Goal: Contribute content

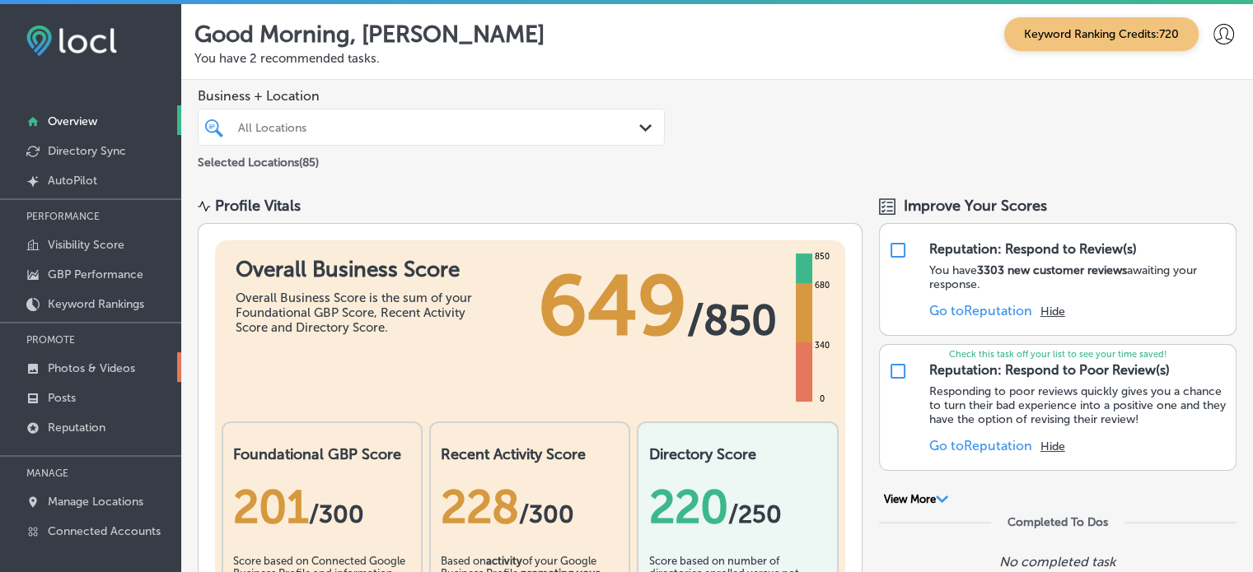
click at [55, 370] on p "Photos & Videos" at bounding box center [91, 369] width 87 height 14
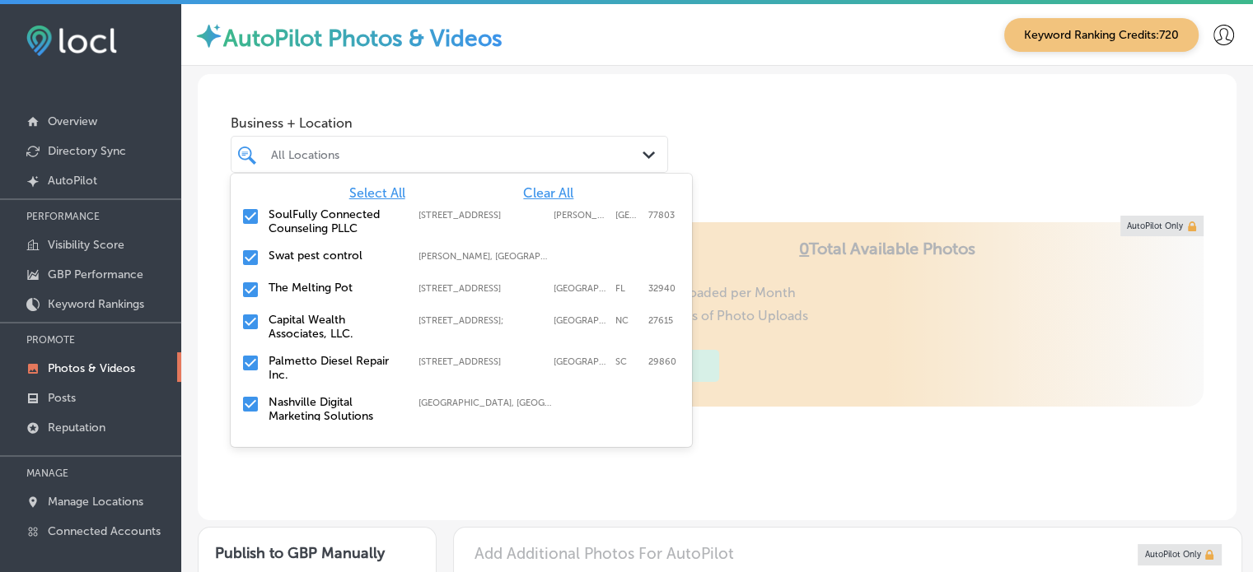
click at [366, 155] on div "All Locations" at bounding box center [457, 154] width 373 height 14
type input "5"
click at [525, 187] on span "Clear All" at bounding box center [548, 193] width 50 height 16
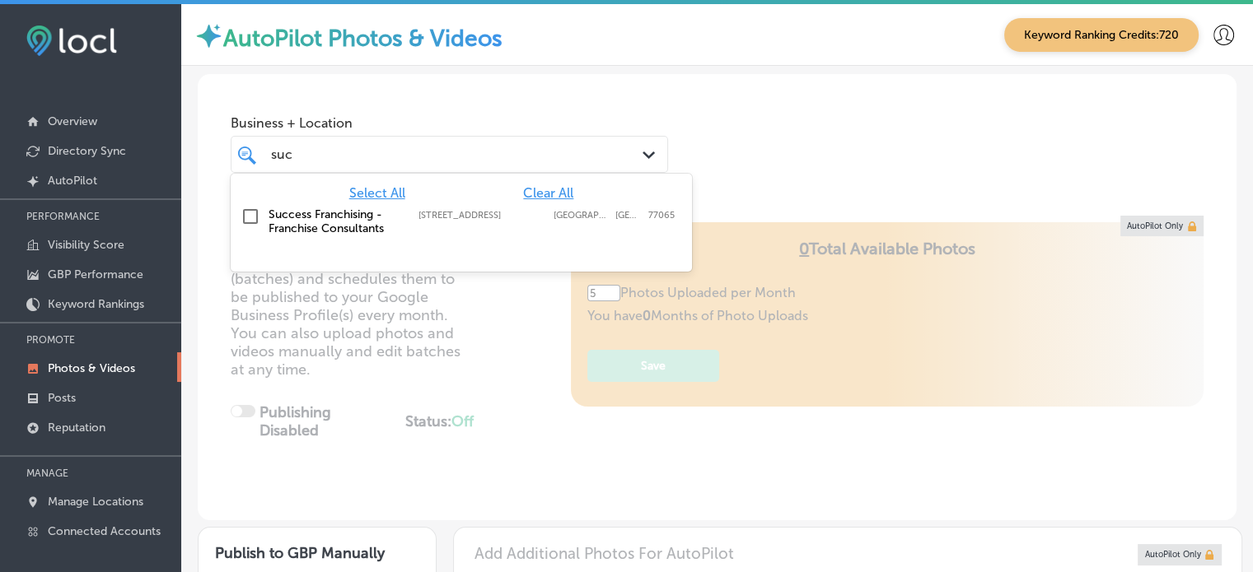
click at [297, 214] on label "Success Franchising - Franchise Consultants" at bounding box center [334, 222] width 133 height 28
type input "suc"
click at [768, 154] on div "Business + Location option [STREET_ADDRESS]. option [STREET_ADDRESS]. 2 results…" at bounding box center [717, 136] width 1038 height 125
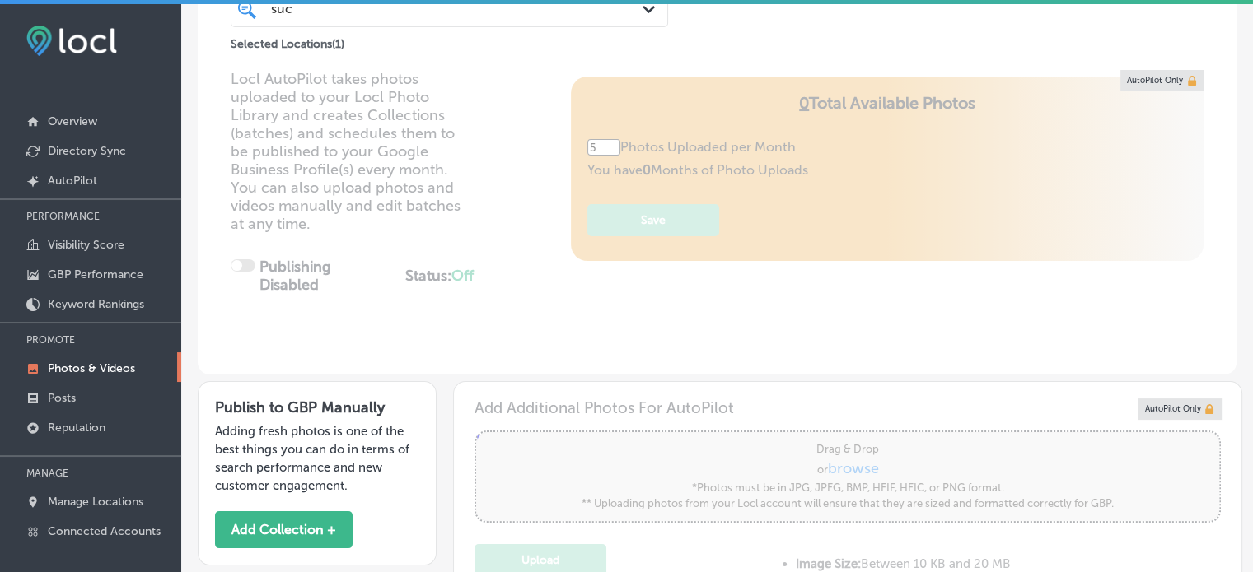
scroll to position [628, 0]
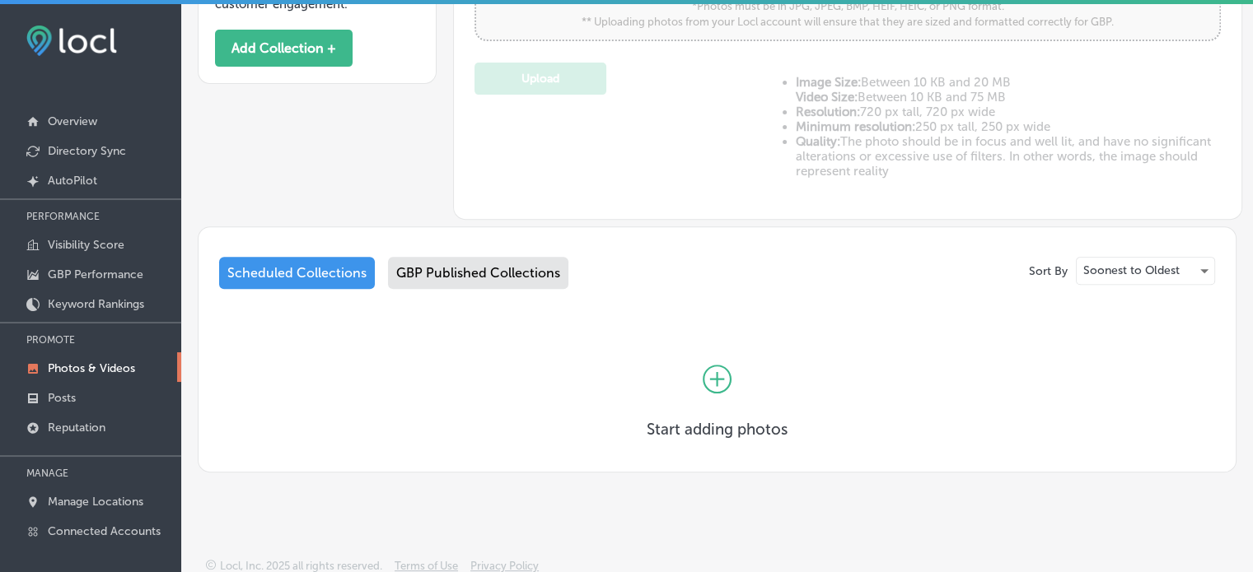
click at [716, 381] on icon at bounding box center [716, 379] width 29 height 29
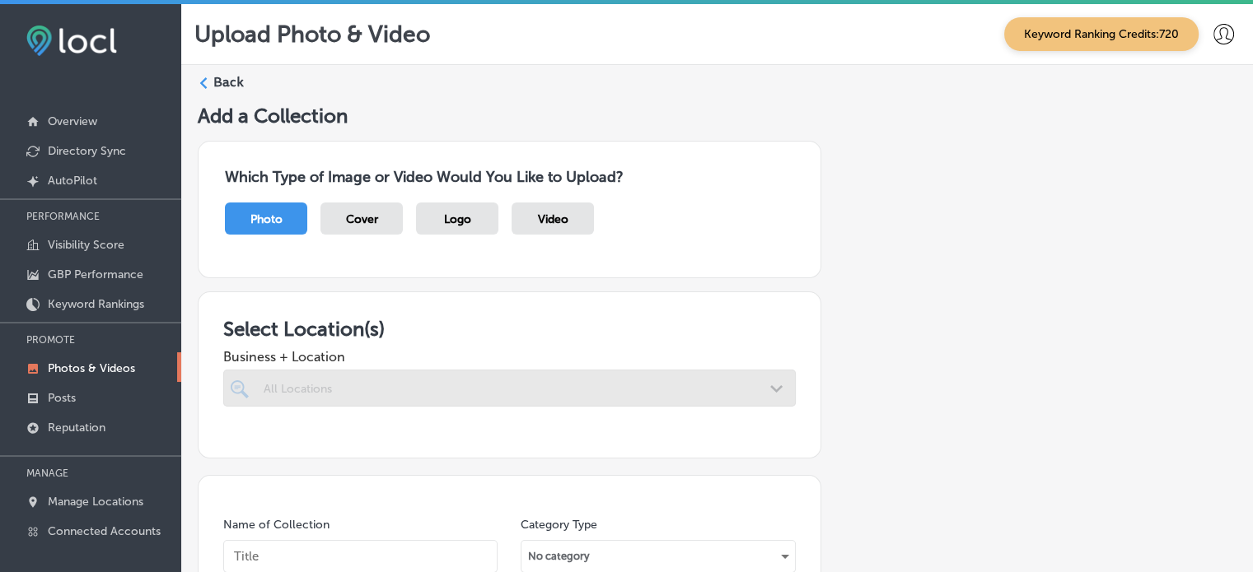
click at [485, 378] on div at bounding box center [509, 388] width 572 height 37
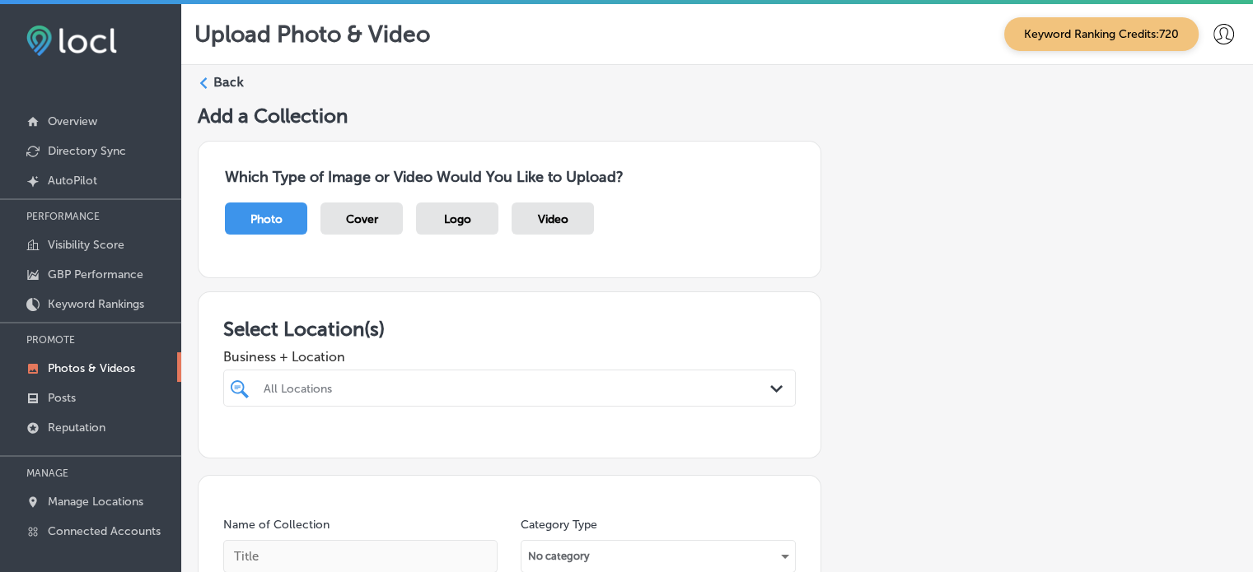
click at [485, 378] on div at bounding box center [485, 388] width 446 height 22
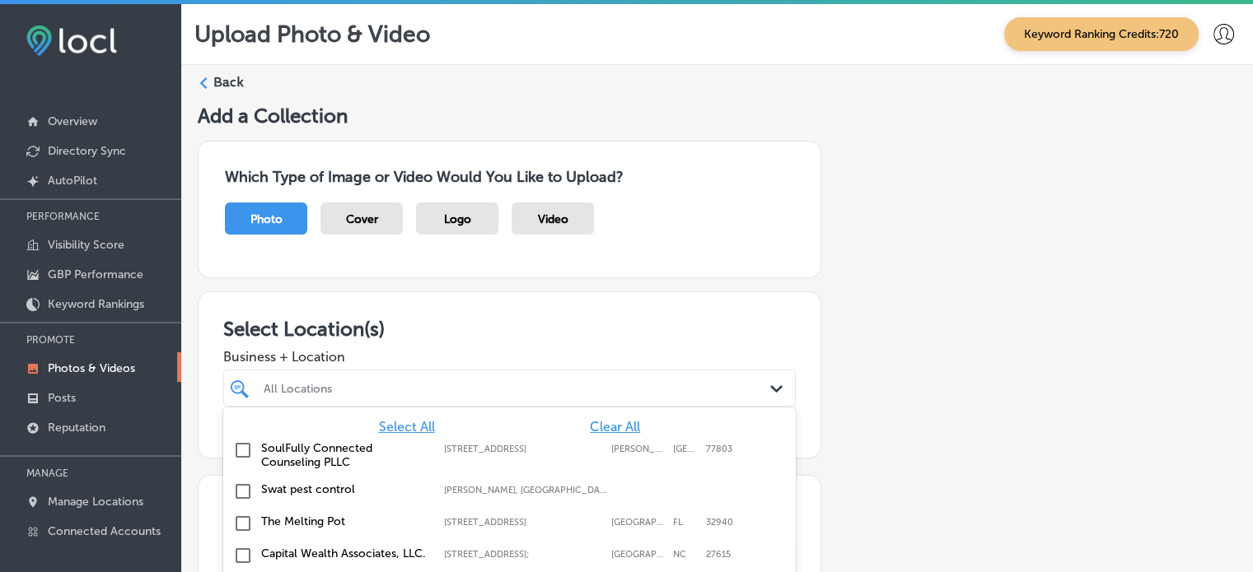
scroll to position [114, 0]
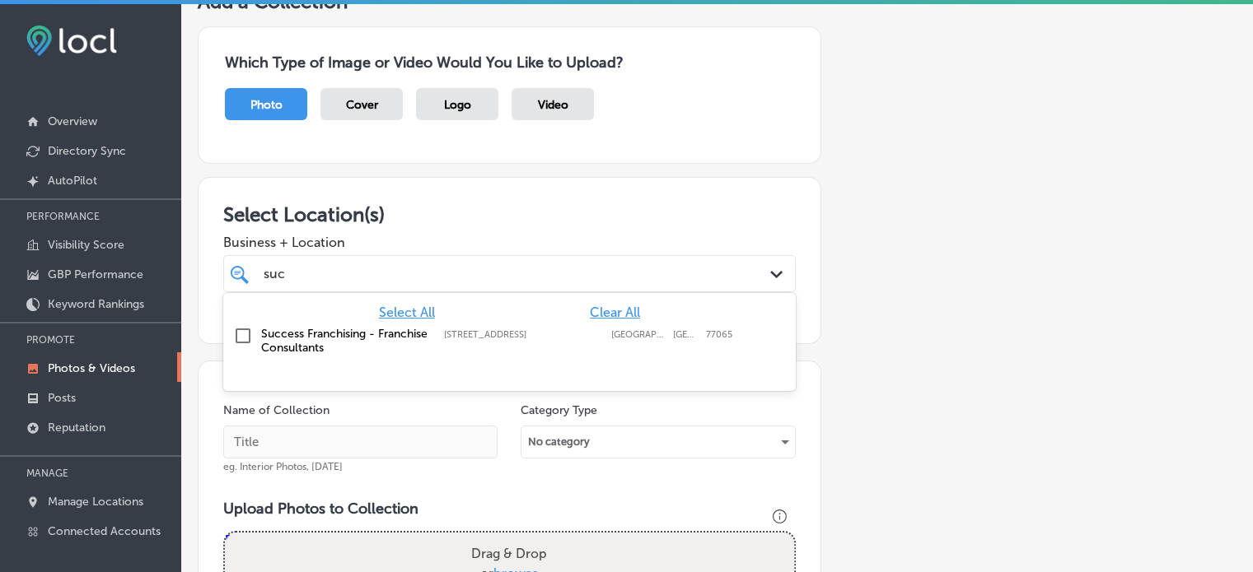
click at [297, 337] on label "Success Franchising - Franchise Consultants" at bounding box center [344, 341] width 166 height 28
type input "suc"
click at [715, 180] on div "Select Location(s) Business + Location option [STREET_ADDRESS]. option [STREET_…" at bounding box center [509, 260] width 623 height 167
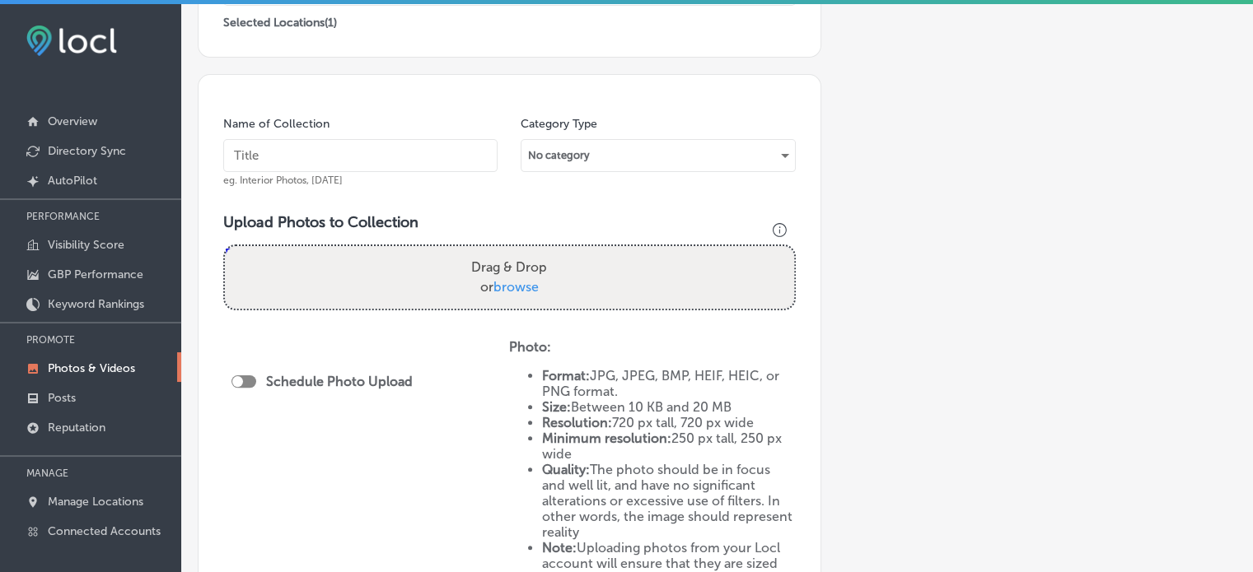
scroll to position [404, 0]
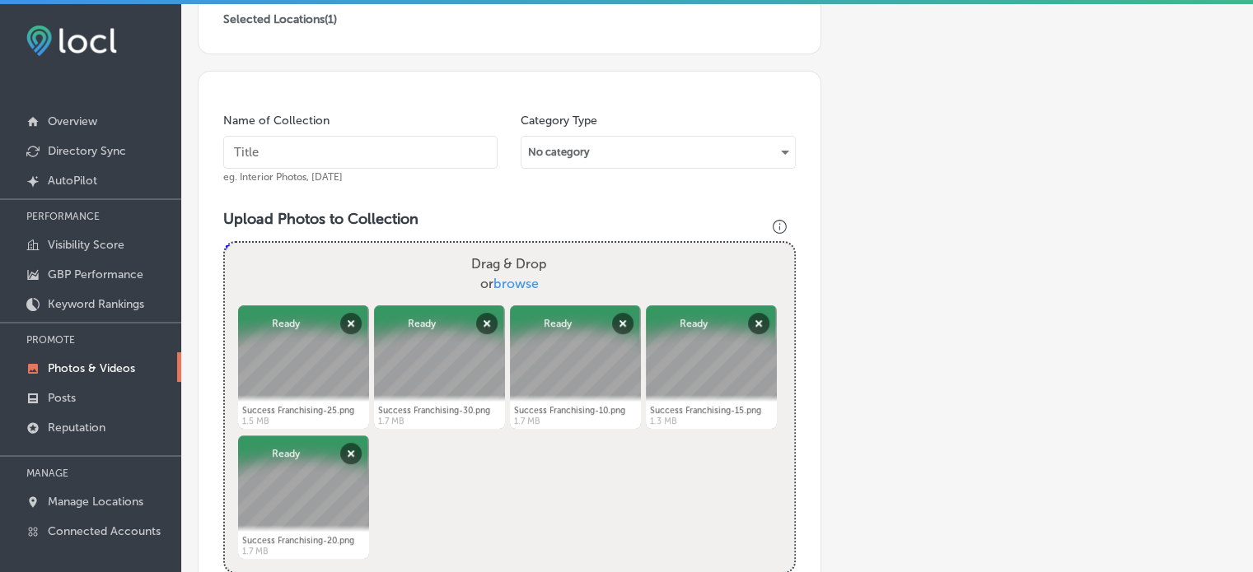
click at [323, 155] on input "text" at bounding box center [360, 152] width 274 height 33
paste input "Franchise Search"
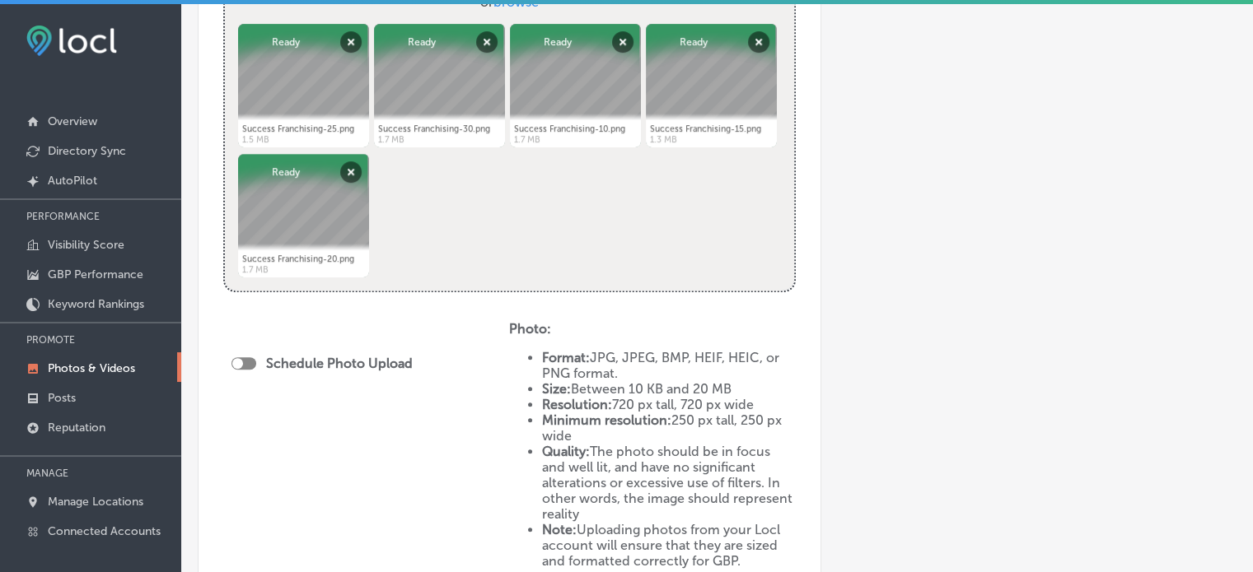
scroll to position [693, 0]
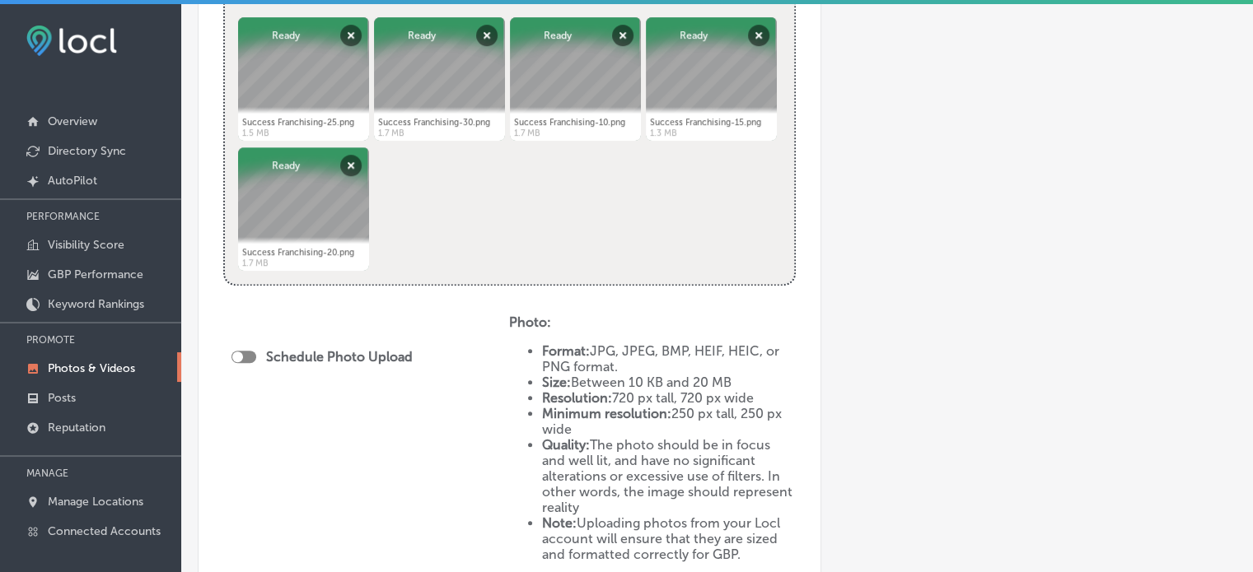
click at [244, 352] on div at bounding box center [243, 357] width 25 height 12
type input "Franchise Search"
checkbox input "true"
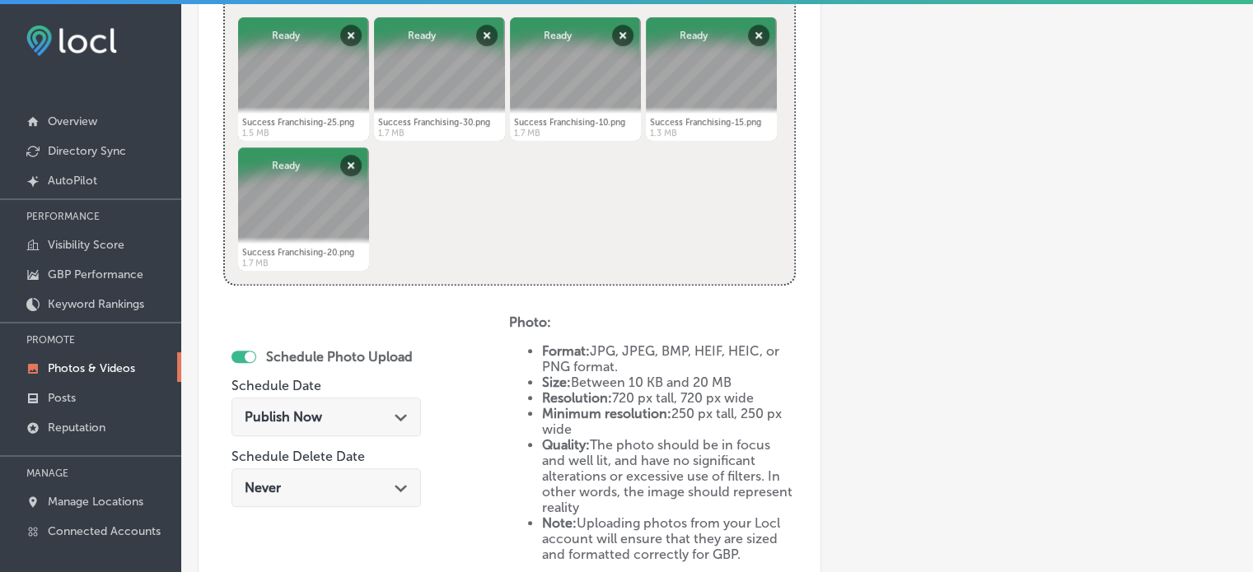
click at [318, 415] on span "Publish Now" at bounding box center [283, 417] width 77 height 16
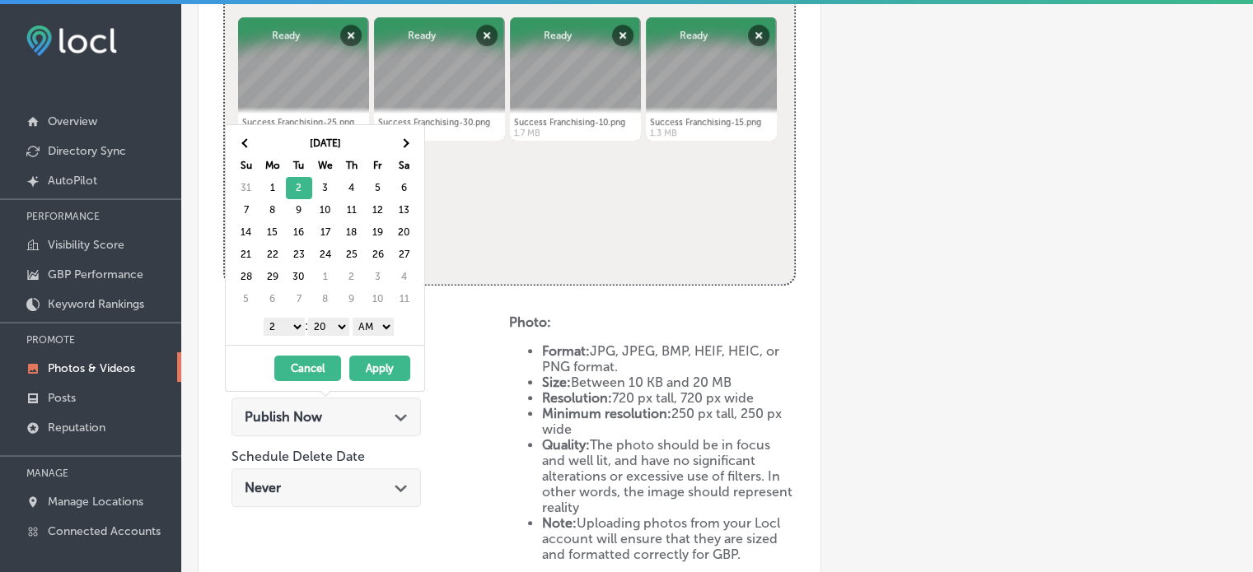
click at [292, 324] on select "1 2 3 4 5 6 7 8 9 10 11 12" at bounding box center [284, 327] width 41 height 18
click at [323, 324] on select "00 10 20 30 40 50" at bounding box center [328, 327] width 41 height 18
click at [385, 320] on select "AM PM" at bounding box center [372, 327] width 41 height 18
click at [380, 368] on button "Apply" at bounding box center [379, 369] width 61 height 26
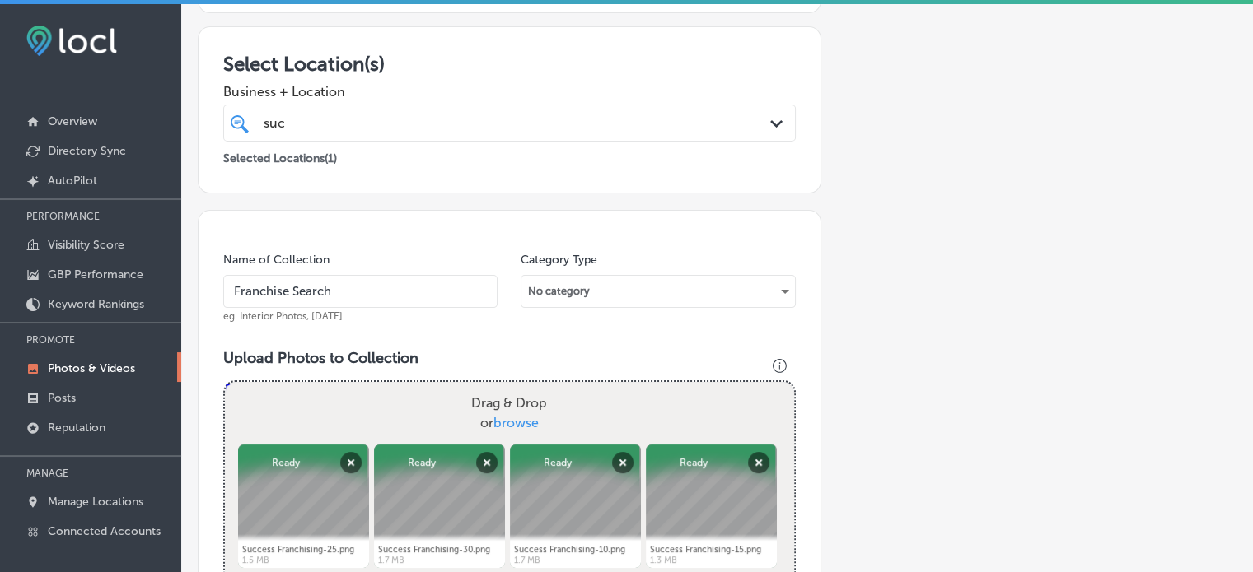
scroll to position [273, 0]
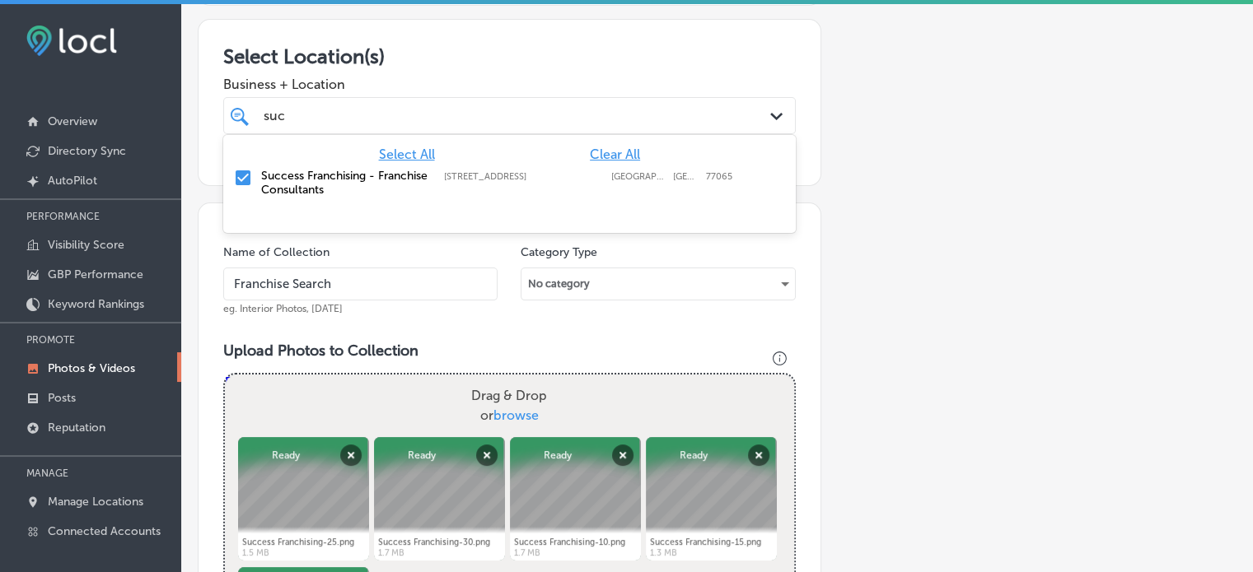
click at [411, 121] on div "suc suc" at bounding box center [485, 116] width 446 height 22
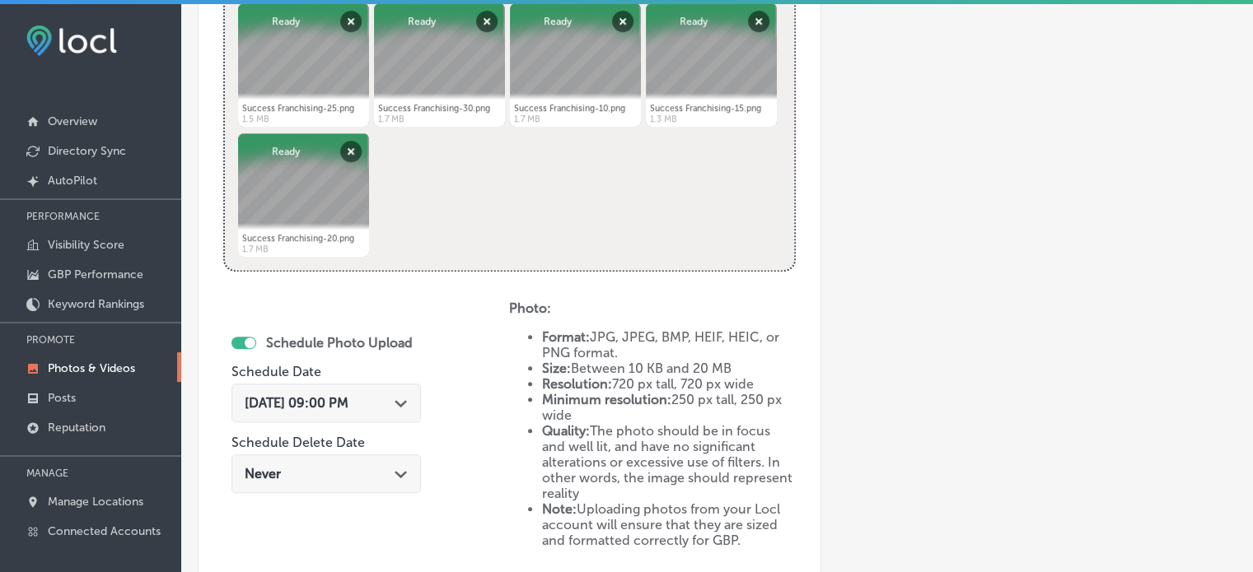
scroll to position [933, 0]
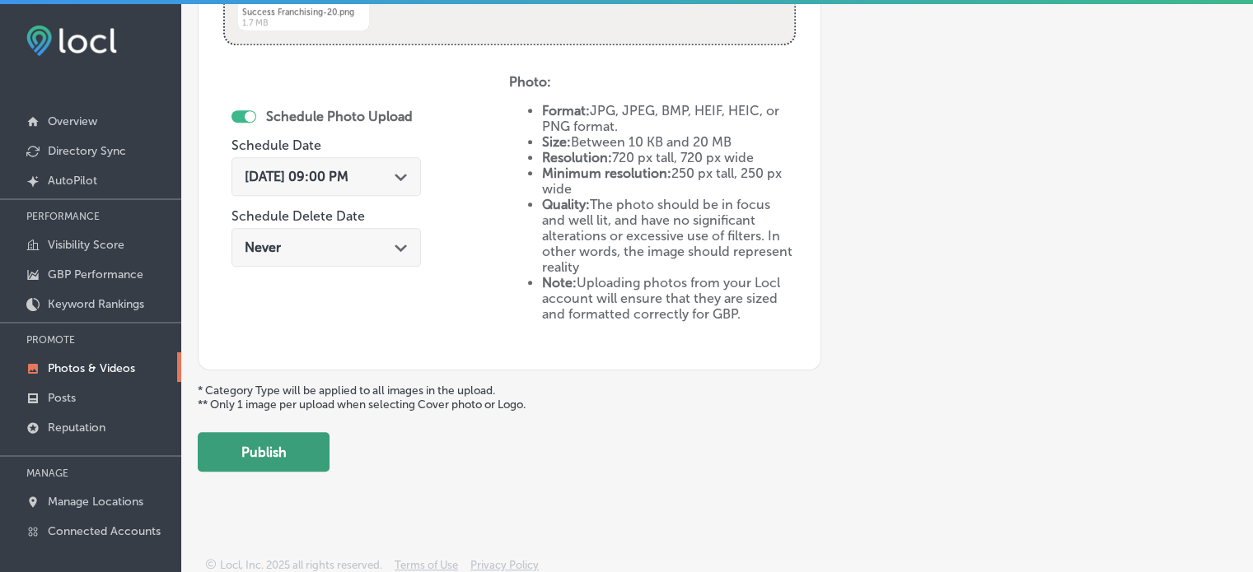
click at [270, 438] on button "Publish" at bounding box center [264, 452] width 132 height 40
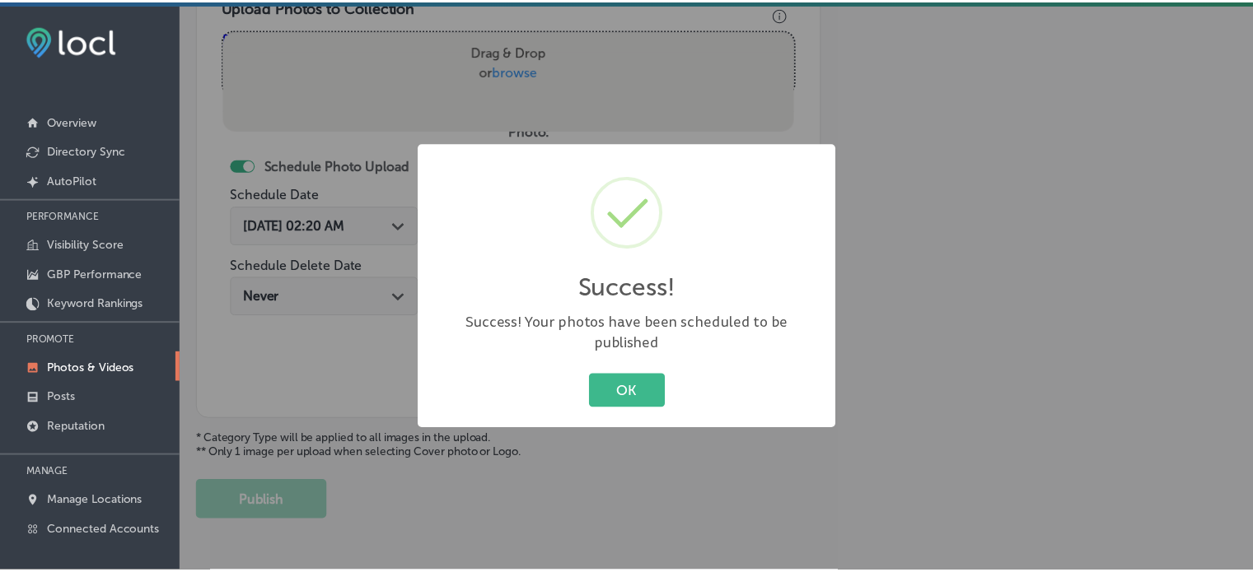
scroll to position [616, 0]
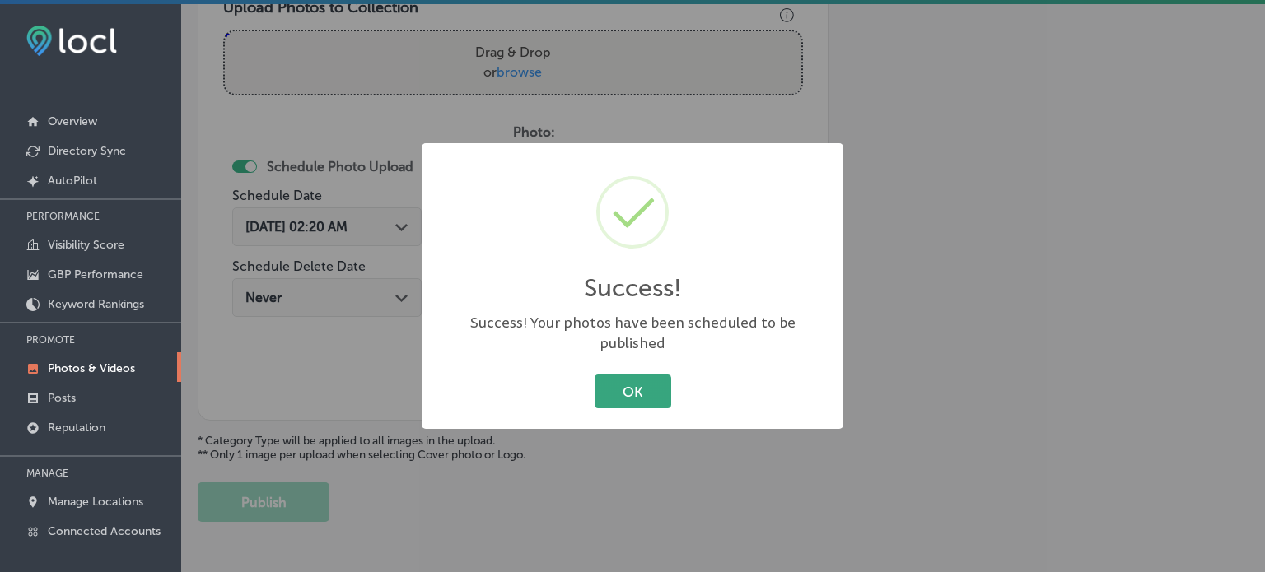
click at [619, 375] on button "OK" at bounding box center [633, 392] width 77 height 34
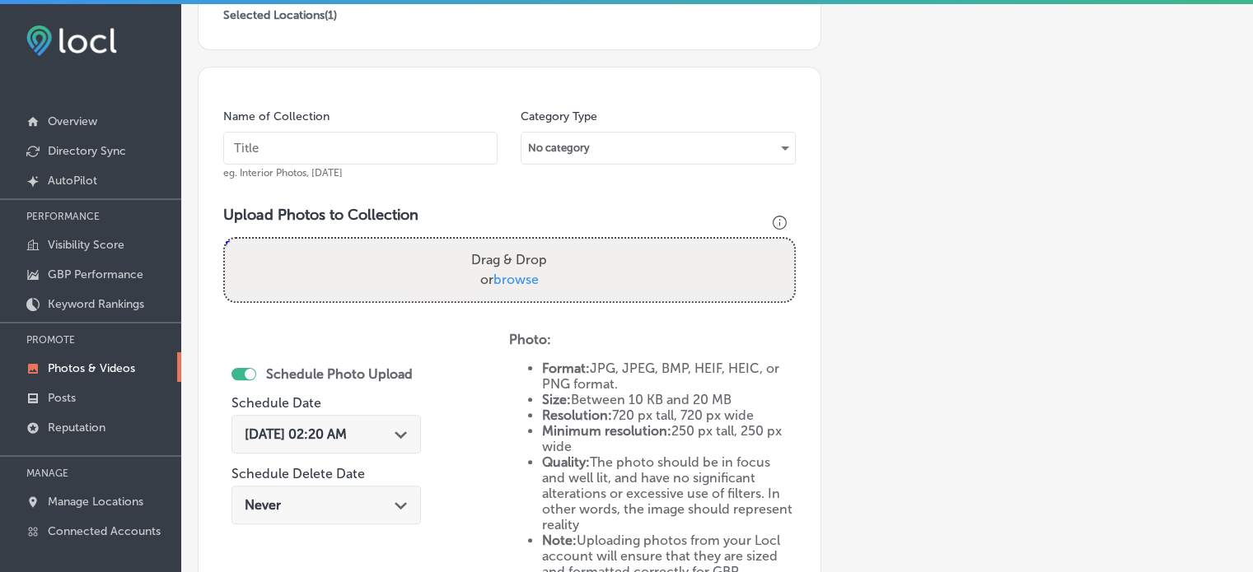
scroll to position [394, 0]
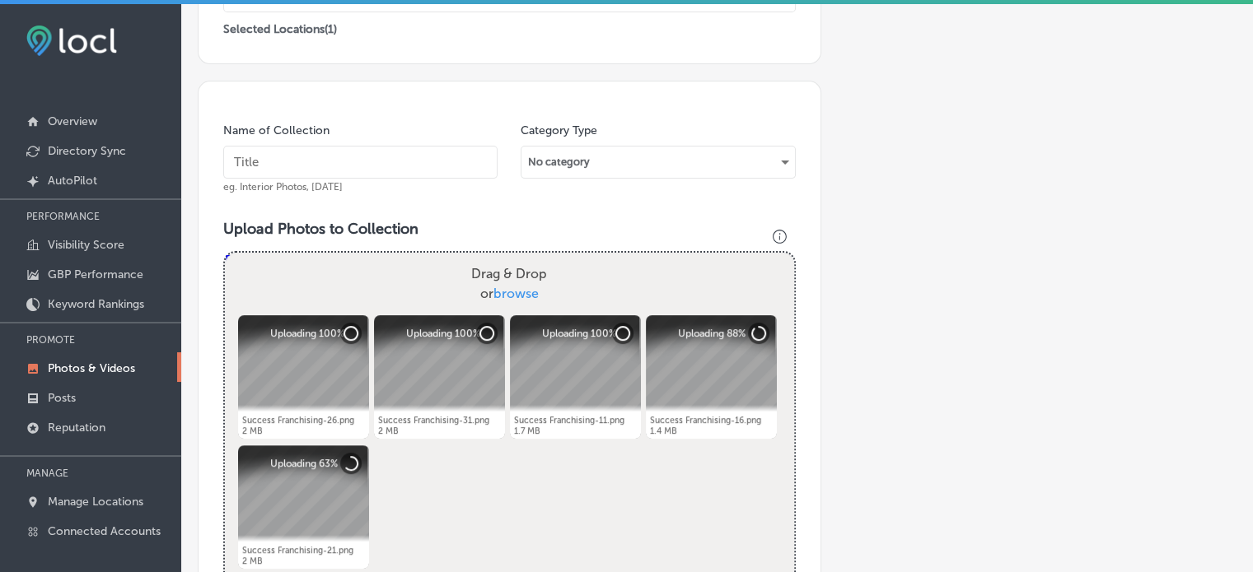
click at [298, 166] on input "text" at bounding box center [360, 162] width 274 height 33
paste input "Franchise Funding & Financing Referral"
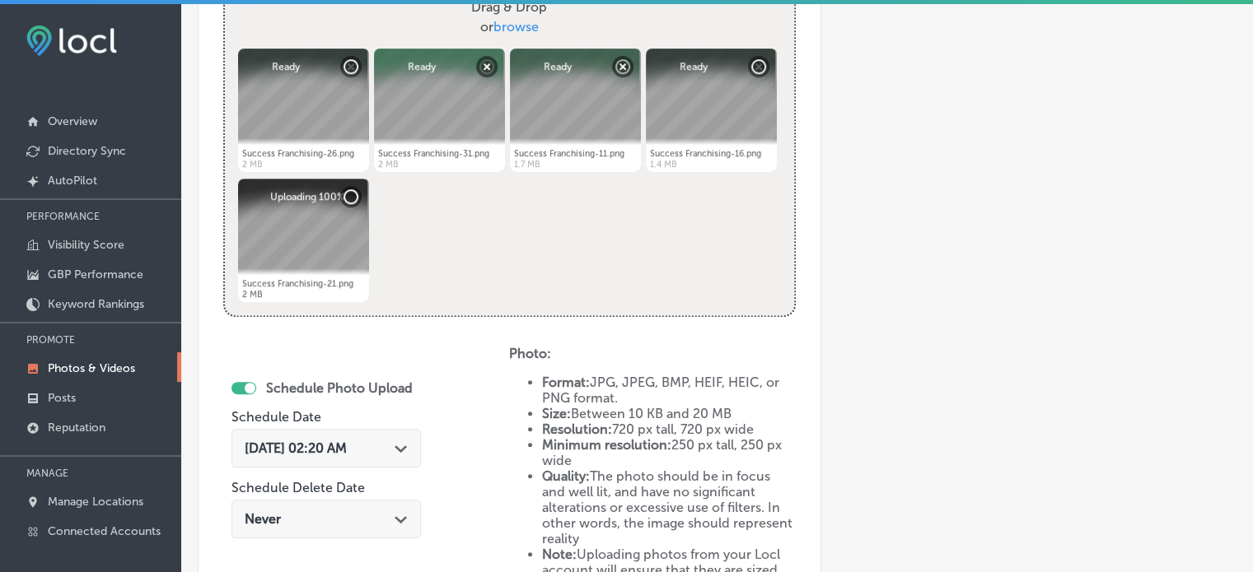
scroll to position [663, 0]
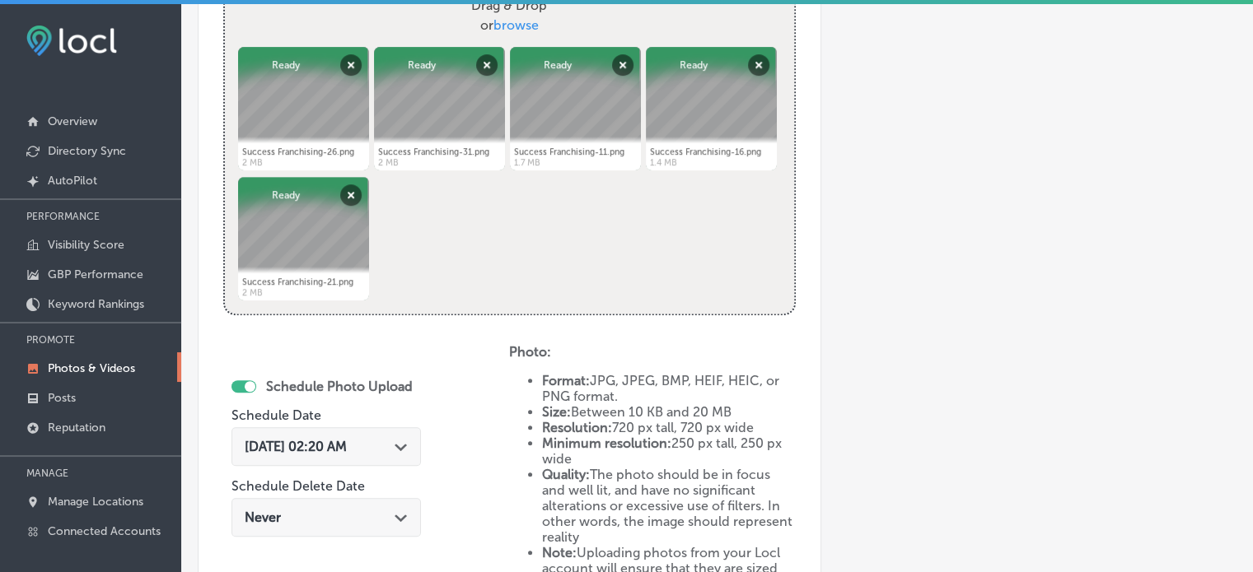
type input "Franchise Funding & Financing Referral"
click at [408, 439] on div "Path Created with Sketch." at bounding box center [400, 445] width 13 height 13
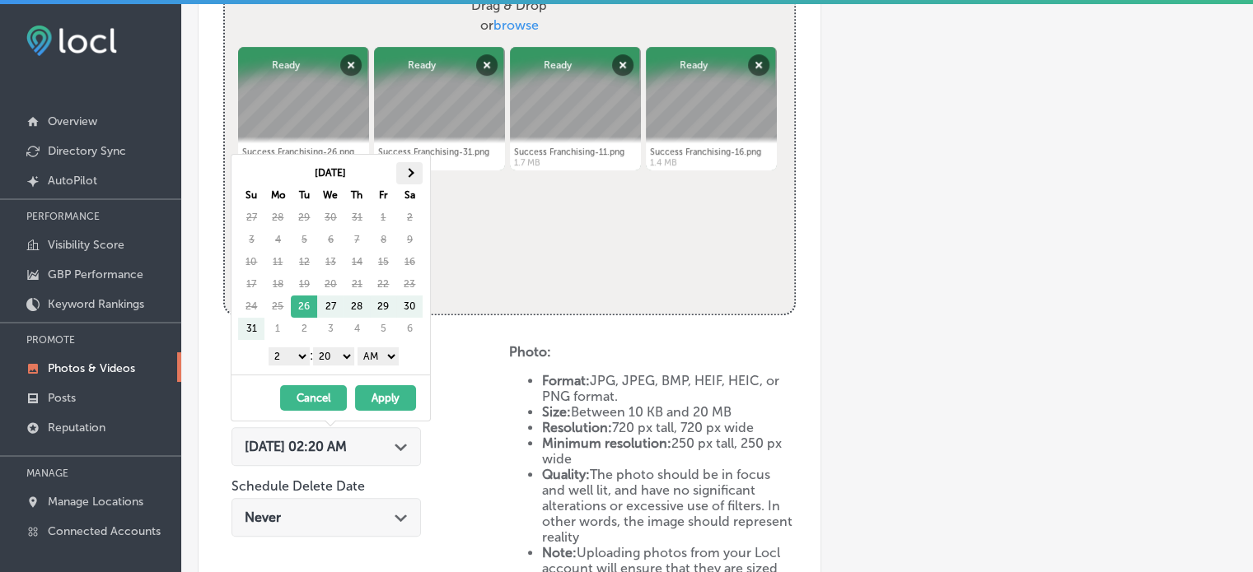
click at [413, 166] on th at bounding box center [409, 173] width 26 height 22
click at [296, 358] on select "1 2 3 4 5 6 7 8 9 10 11 12" at bounding box center [288, 357] width 41 height 18
click at [331, 352] on select "00 10 20 30 40 50" at bounding box center [333, 357] width 41 height 18
click at [376, 353] on select "AM PM" at bounding box center [377, 357] width 41 height 18
click at [393, 401] on button "Apply" at bounding box center [385, 398] width 61 height 26
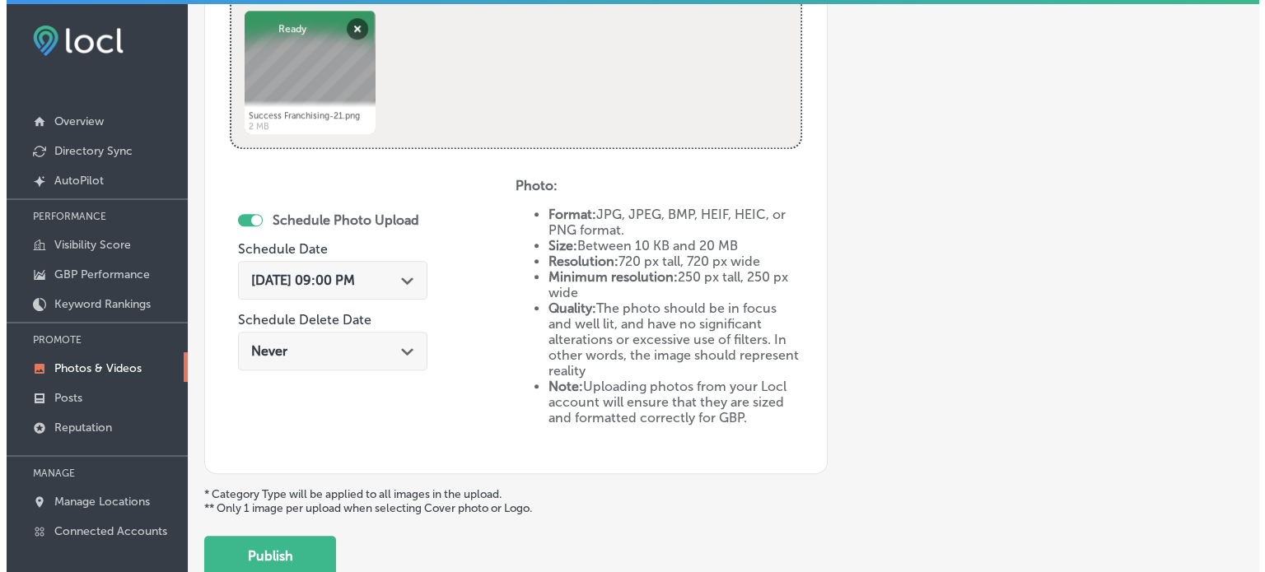
scroll to position [884, 0]
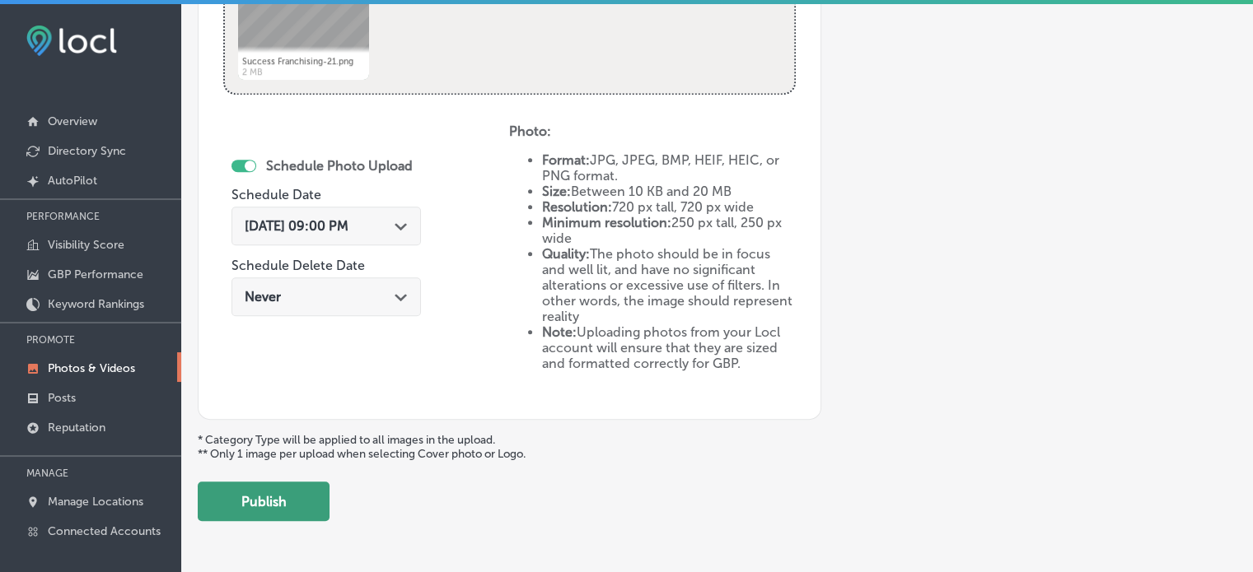
click at [288, 492] on button "Publish" at bounding box center [264, 502] width 132 height 40
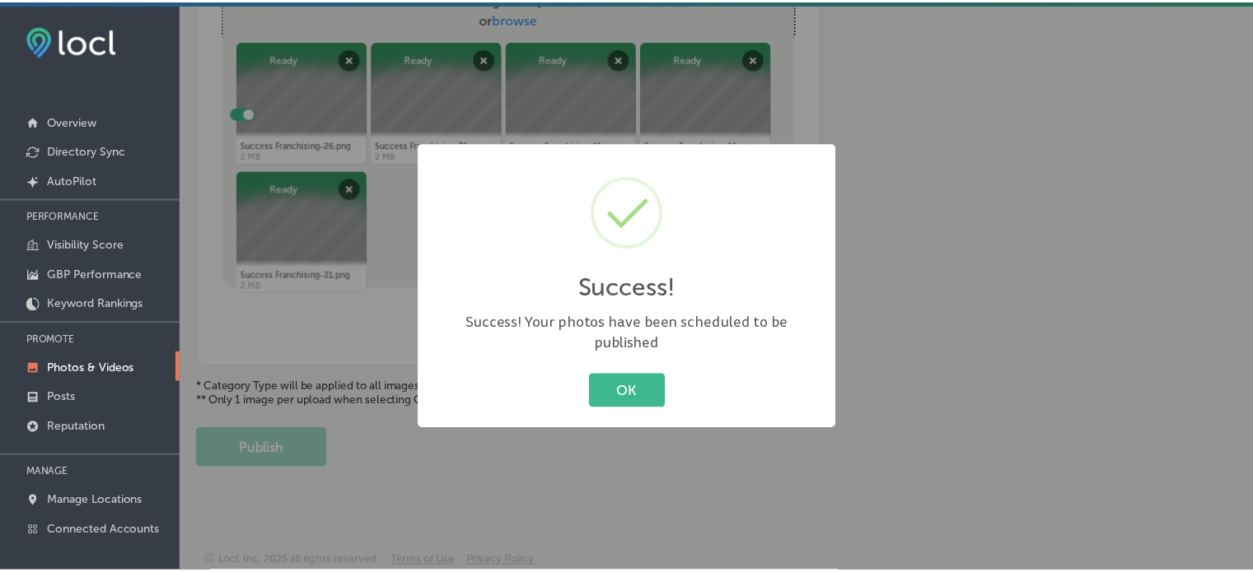
scroll to position [666, 0]
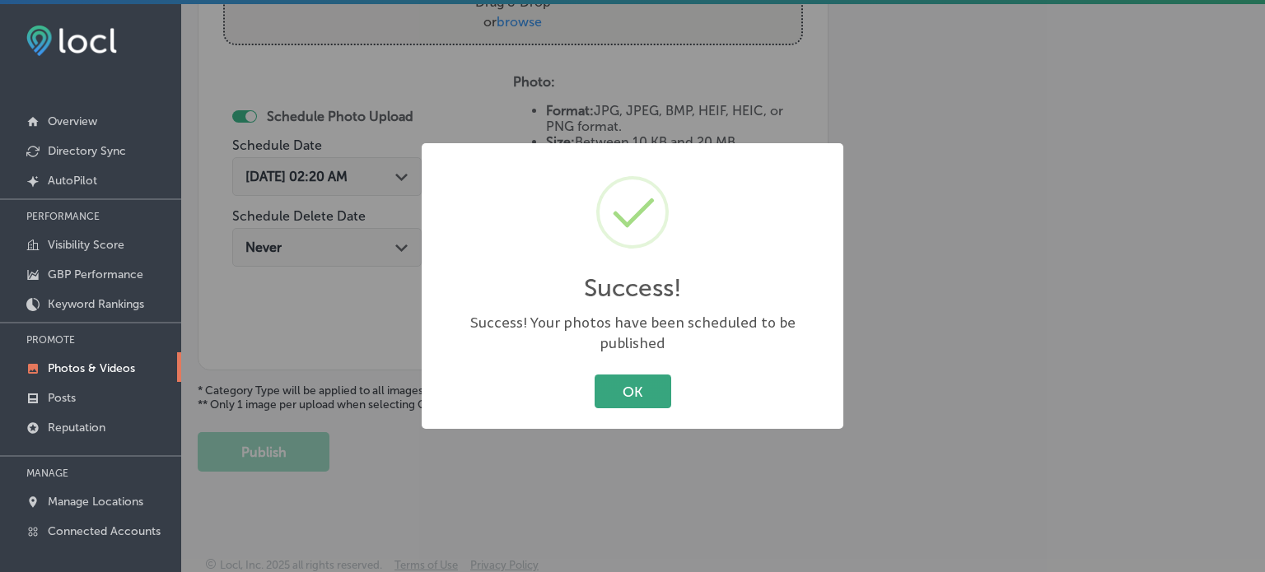
click at [639, 376] on button "OK" at bounding box center [633, 392] width 77 height 34
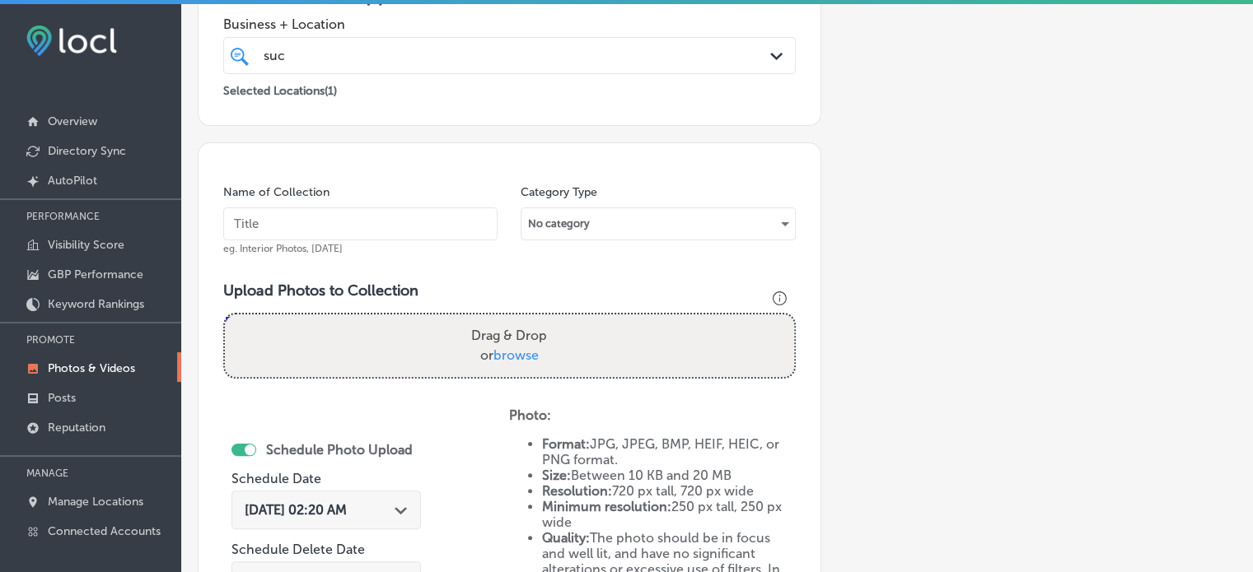
scroll to position [307, 0]
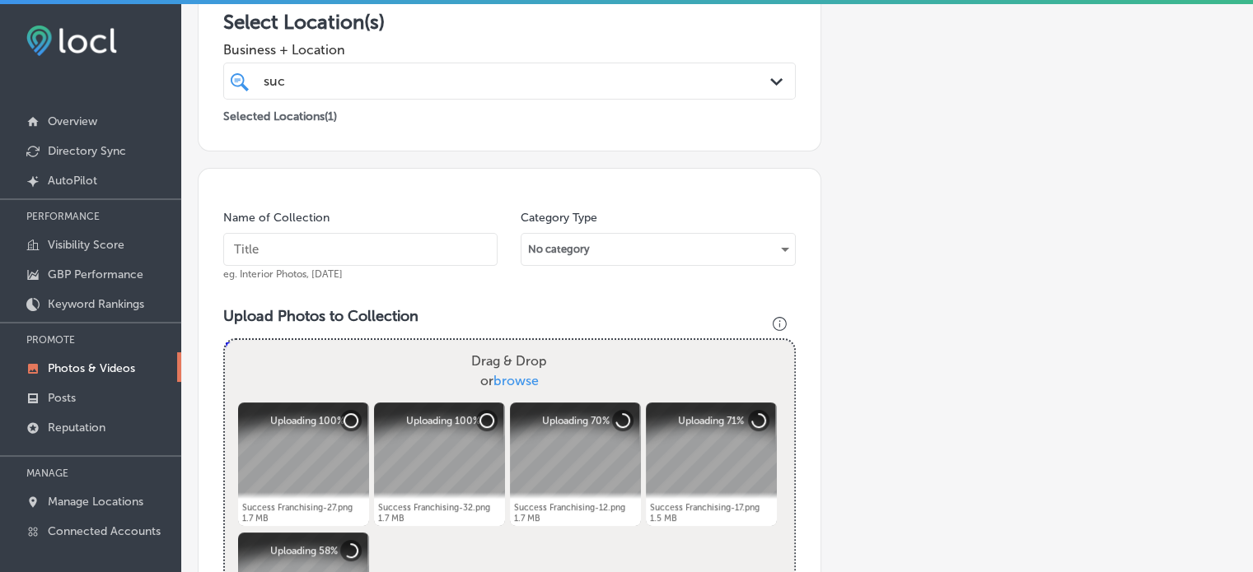
click at [362, 233] on input "text" at bounding box center [360, 249] width 274 height 33
paste input "Franchise Research & Discovery"
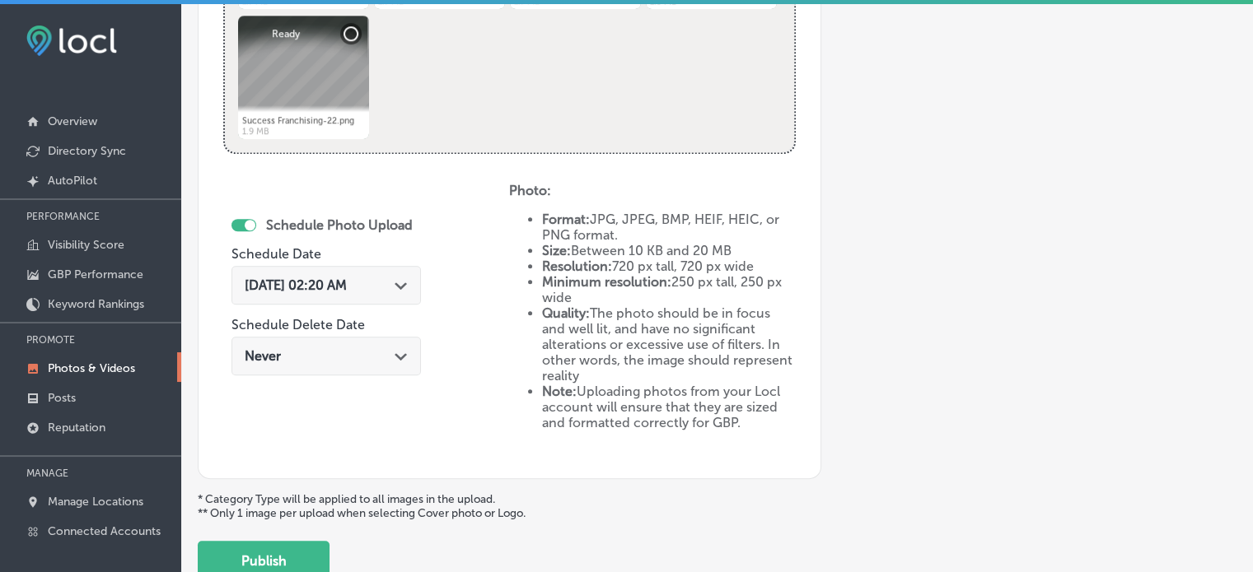
scroll to position [880, 0]
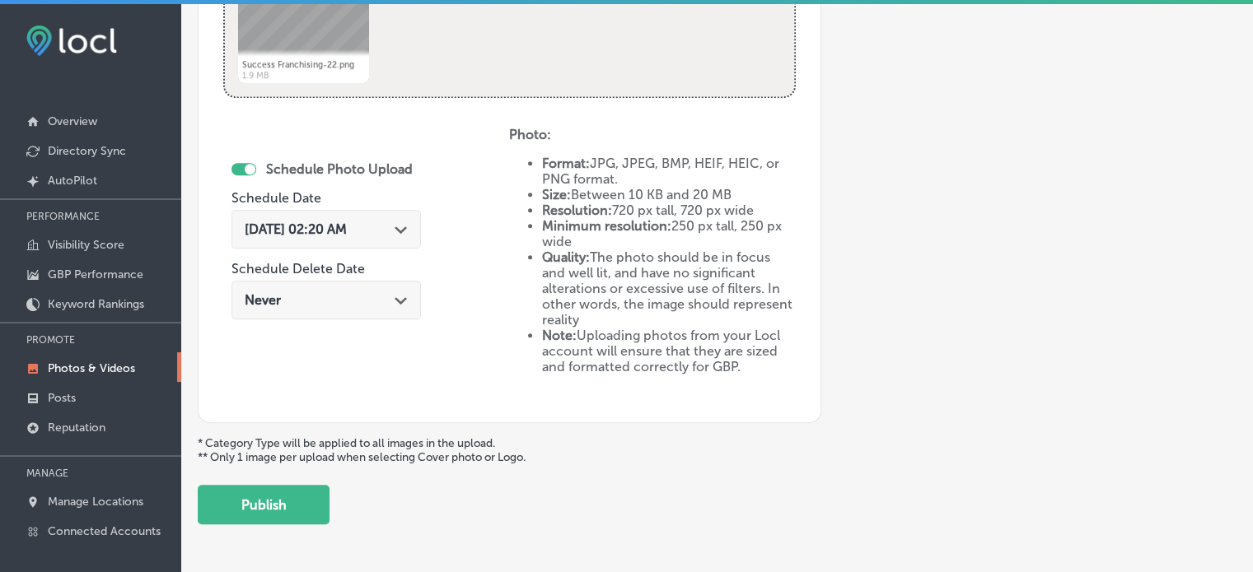
type input "Franchise Research & Discovery"
click at [408, 235] on div "[DATE] 02:20 AM Path Created with Sketch." at bounding box center [326, 230] width 163 height 16
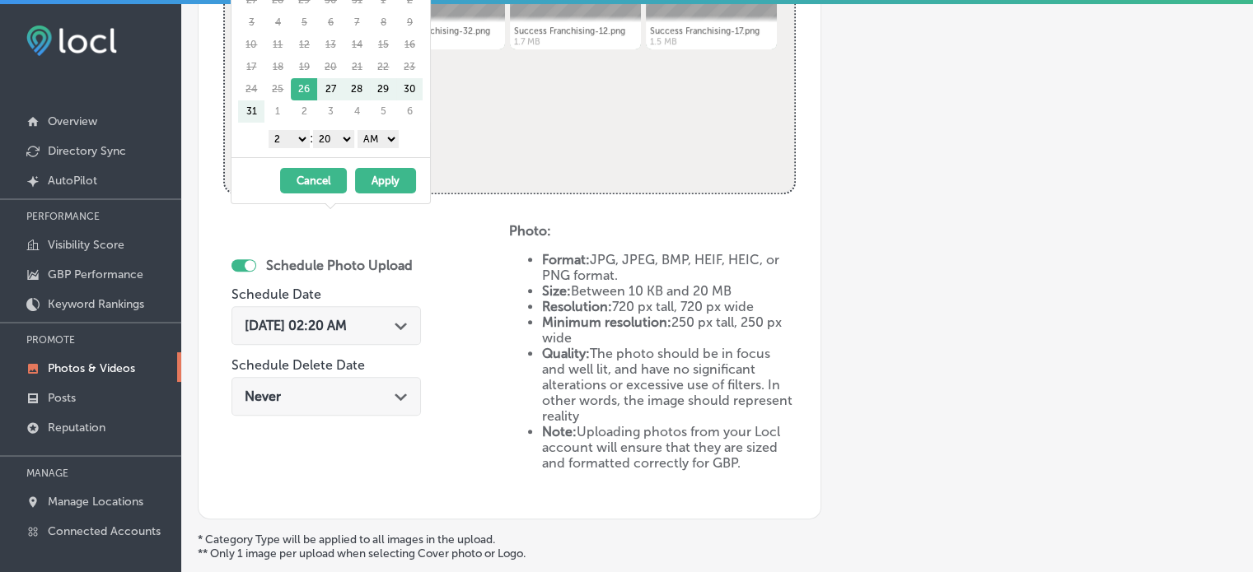
scroll to position [783, 0]
click at [399, 343] on div "[DATE] 02:20 AM Path Created with Sketch." at bounding box center [325, 326] width 189 height 39
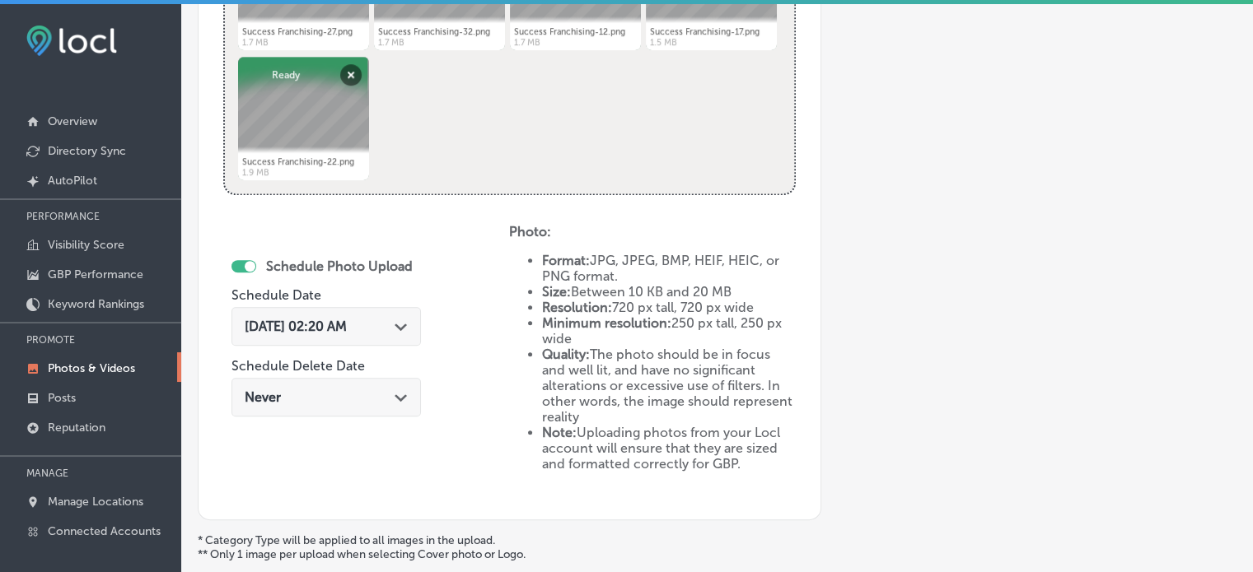
click at [408, 330] on div "Path Created with Sketch." at bounding box center [400, 325] width 13 height 13
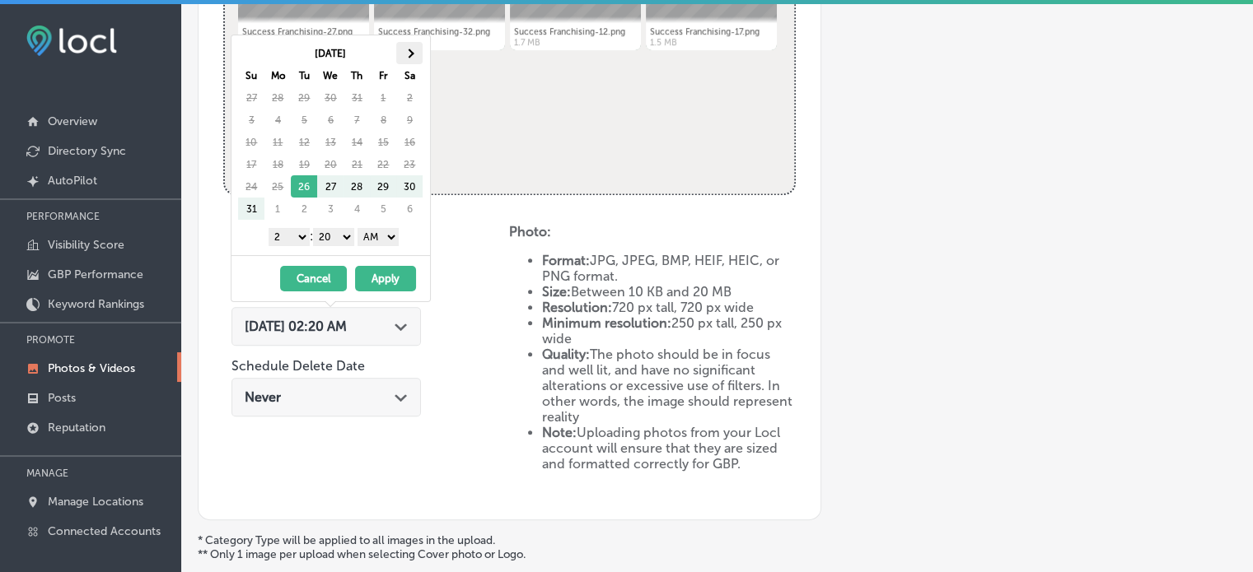
click at [405, 55] on th at bounding box center [409, 53] width 26 height 22
click at [294, 233] on select "1 2 3 4 5 6 7 8 9 10 11 12" at bounding box center [288, 237] width 41 height 18
click at [333, 232] on select "00 10 20 30 40 50" at bounding box center [333, 237] width 41 height 18
click at [376, 240] on select "AM PM" at bounding box center [377, 237] width 41 height 18
click at [385, 276] on button "Apply" at bounding box center [385, 279] width 61 height 26
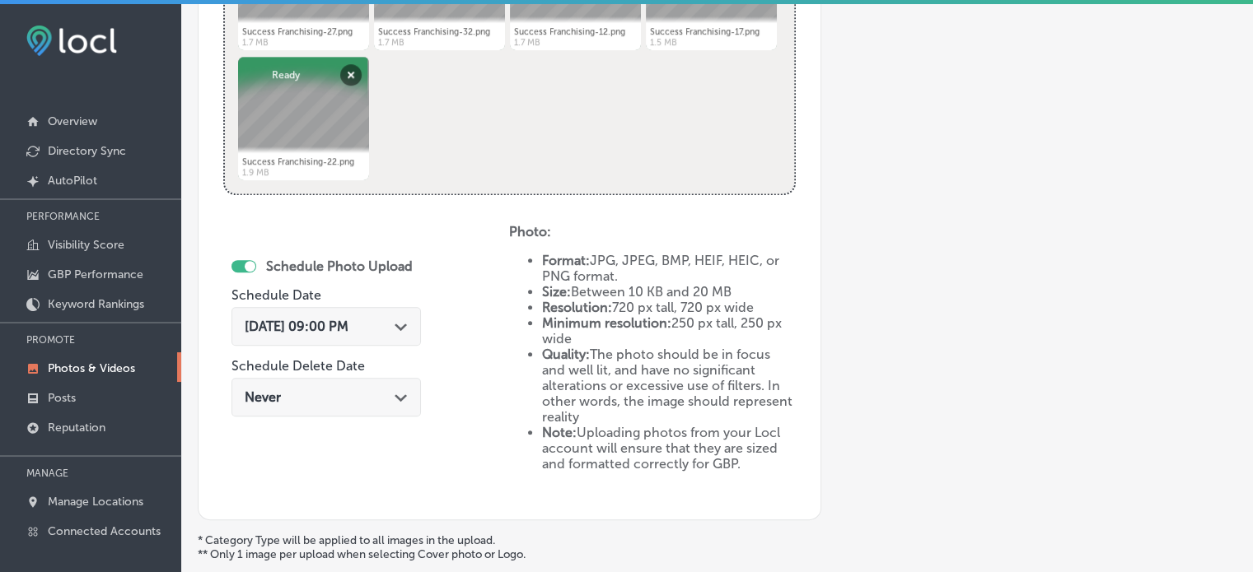
scroll to position [933, 0]
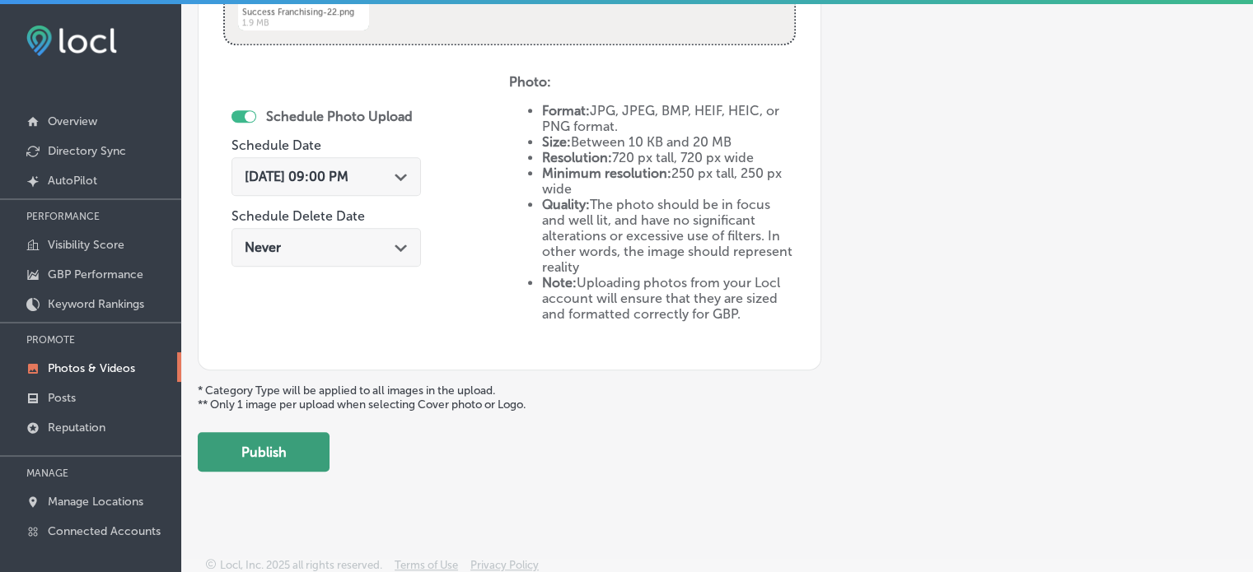
click at [296, 458] on button "Publish" at bounding box center [264, 452] width 132 height 40
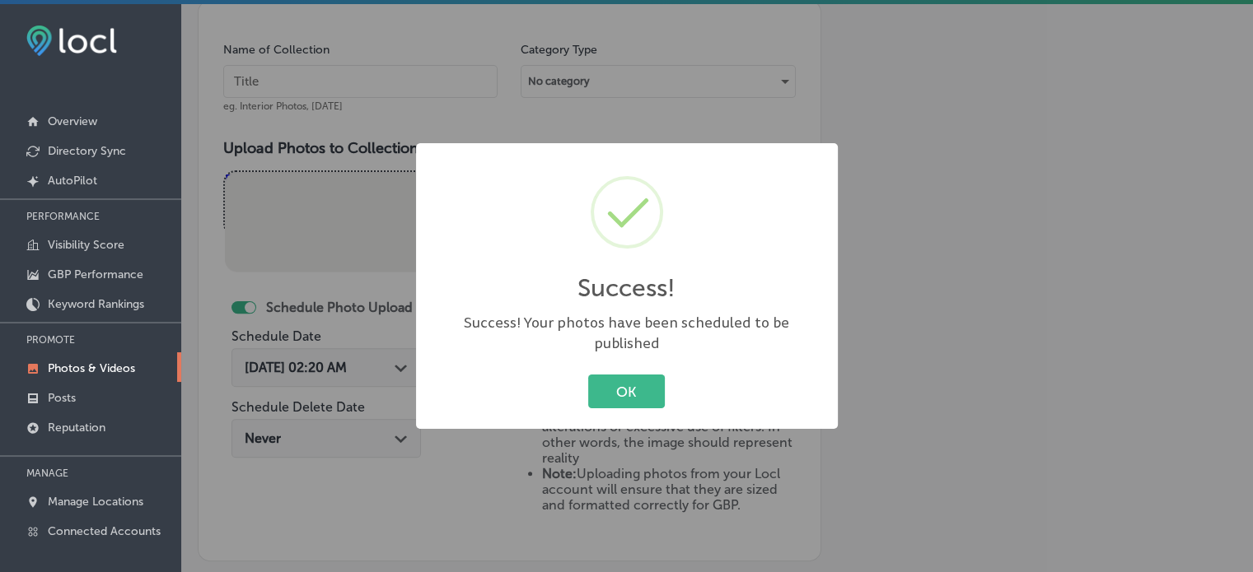
scroll to position [469, 0]
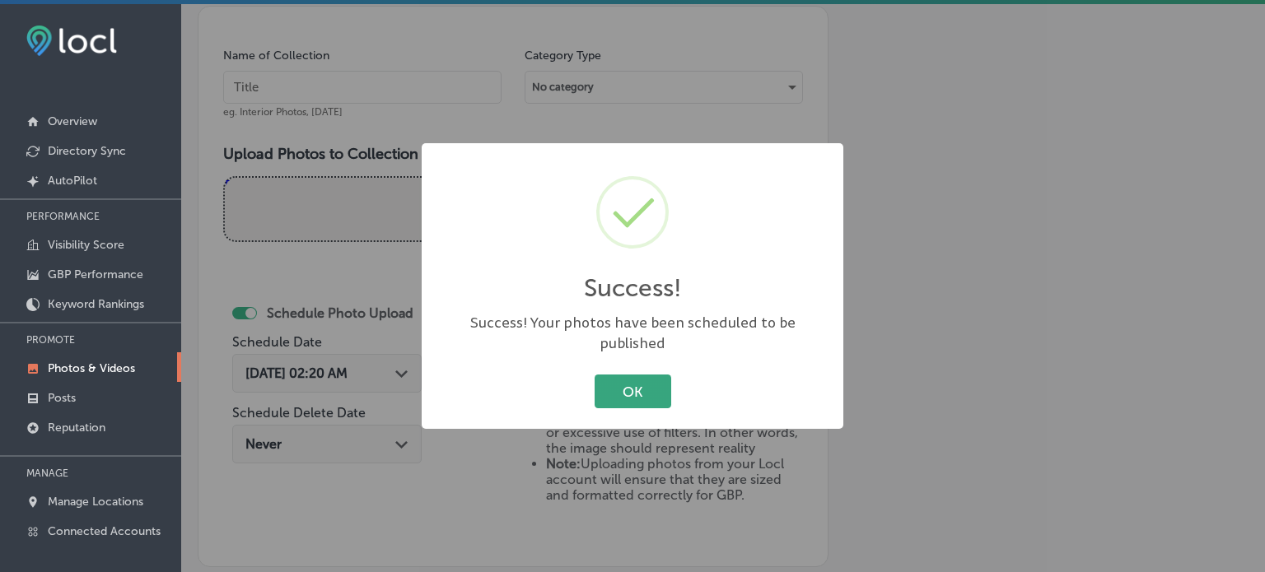
click at [660, 392] on button "OK" at bounding box center [633, 392] width 77 height 34
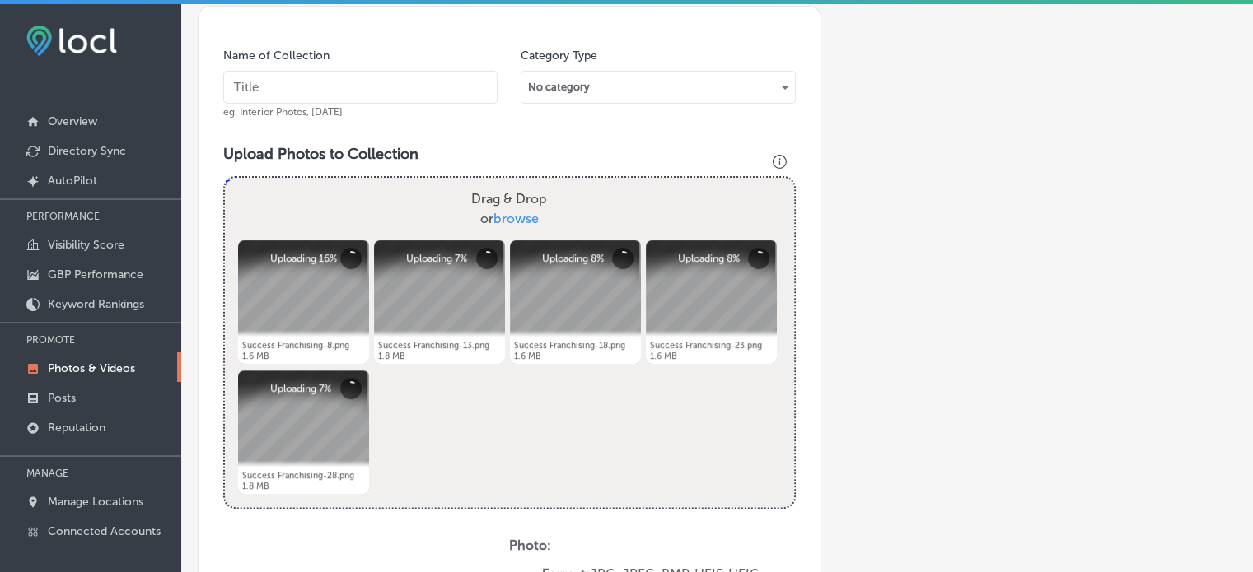
click at [359, 97] on input "text" at bounding box center [360, 87] width 274 height 33
paste input "Franchise Legal & Financial Guidance"
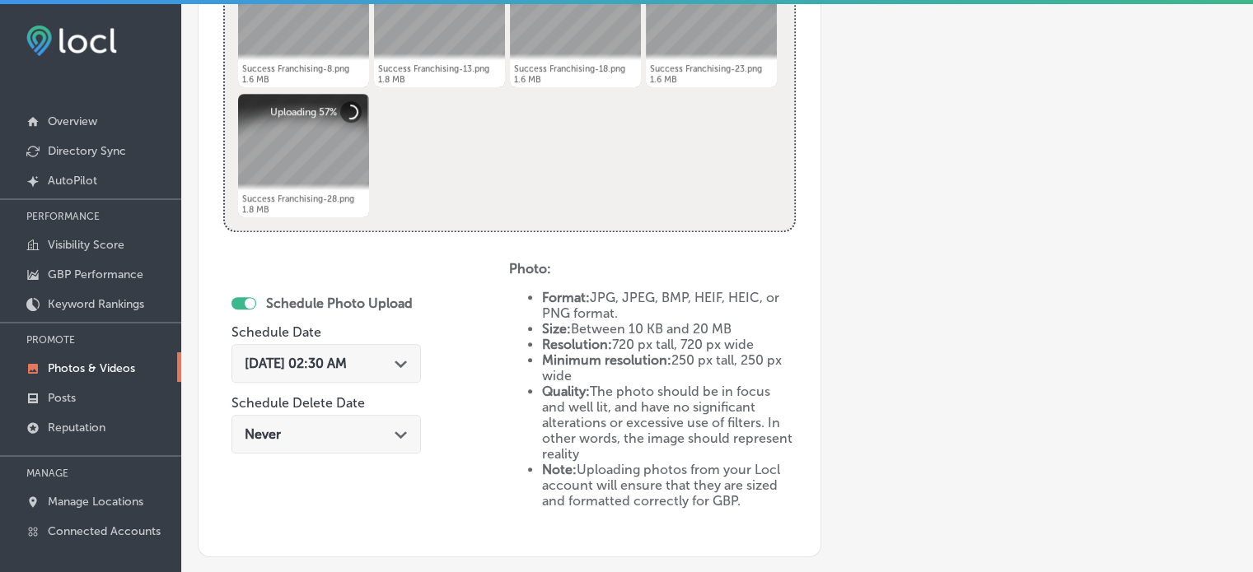
scroll to position [747, 0]
type input "Franchise Legal & Financial Guidance"
click at [407, 362] on icon "Path Created with Sketch." at bounding box center [400, 363] width 12 height 7
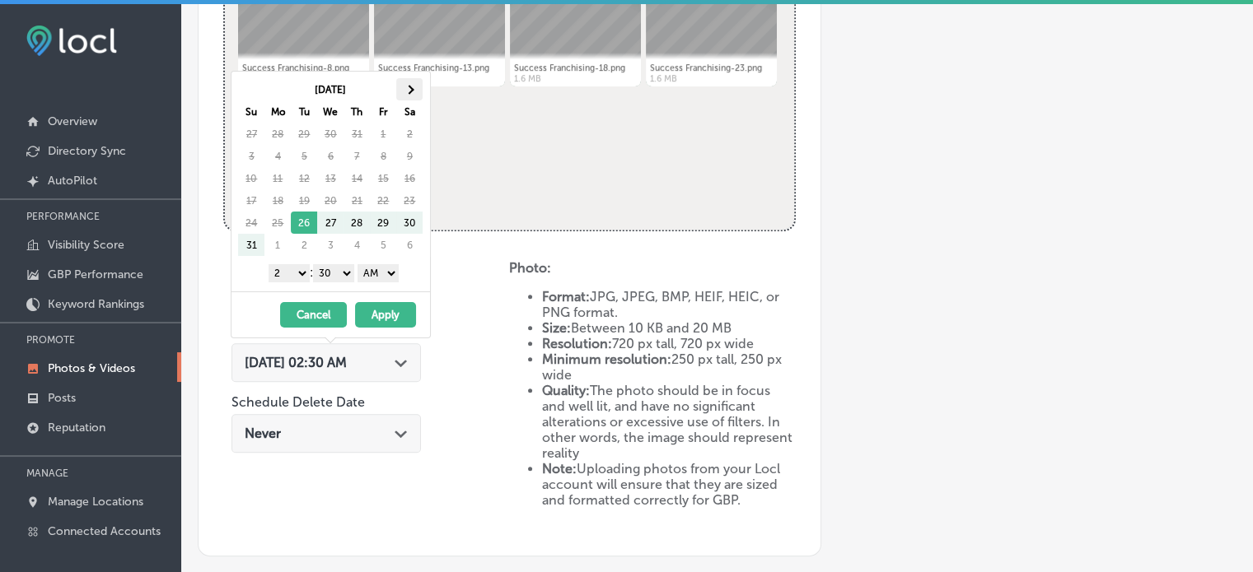
click at [411, 87] on span at bounding box center [409, 89] width 9 height 9
click at [296, 275] on select "1 2 3 4 5 6 7 8 9 10 11 12" at bounding box center [288, 273] width 41 height 18
click at [323, 273] on select "00 10 20 30 40 50" at bounding box center [333, 273] width 41 height 18
click at [372, 270] on select "AM PM" at bounding box center [377, 273] width 41 height 18
click at [397, 306] on button "Apply" at bounding box center [385, 315] width 61 height 26
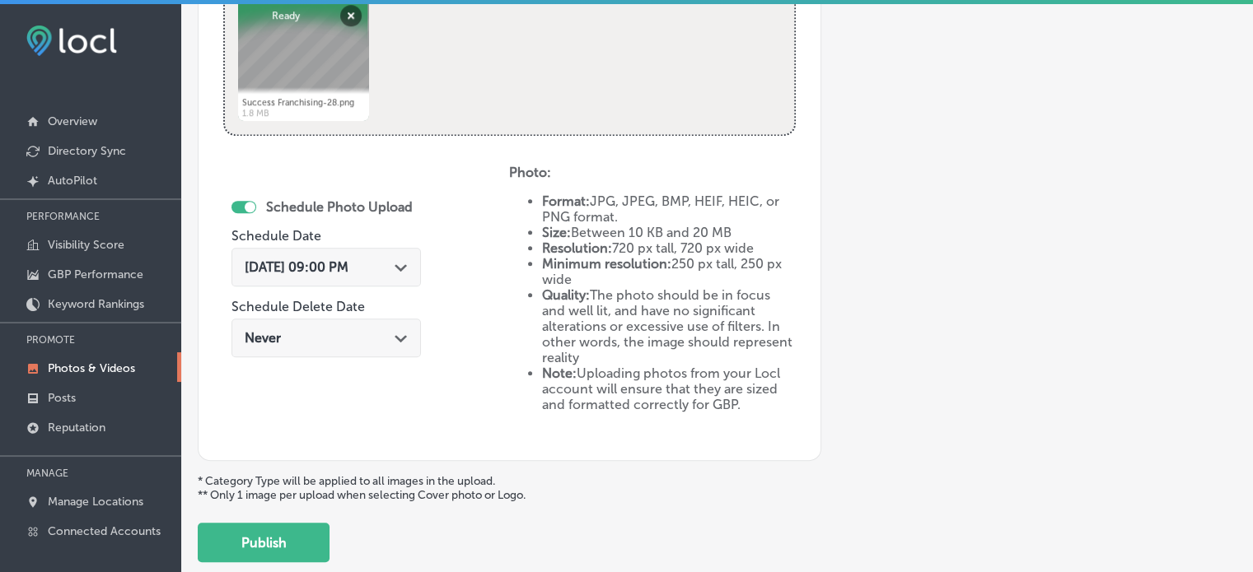
scroll to position [848, 0]
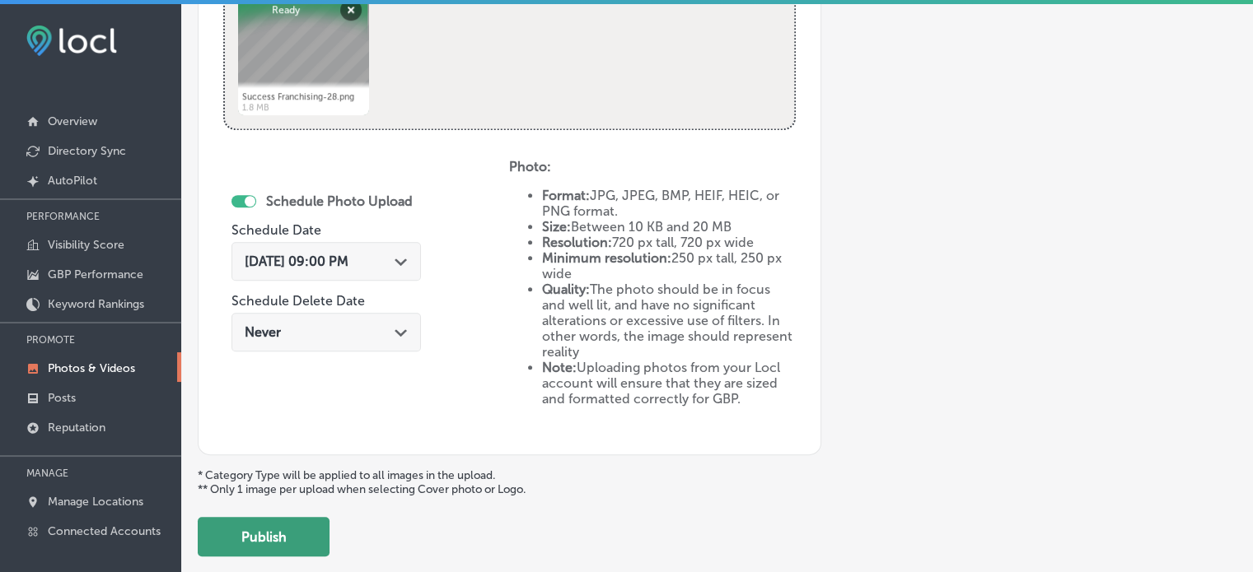
click at [283, 523] on button "Publish" at bounding box center [264, 537] width 132 height 40
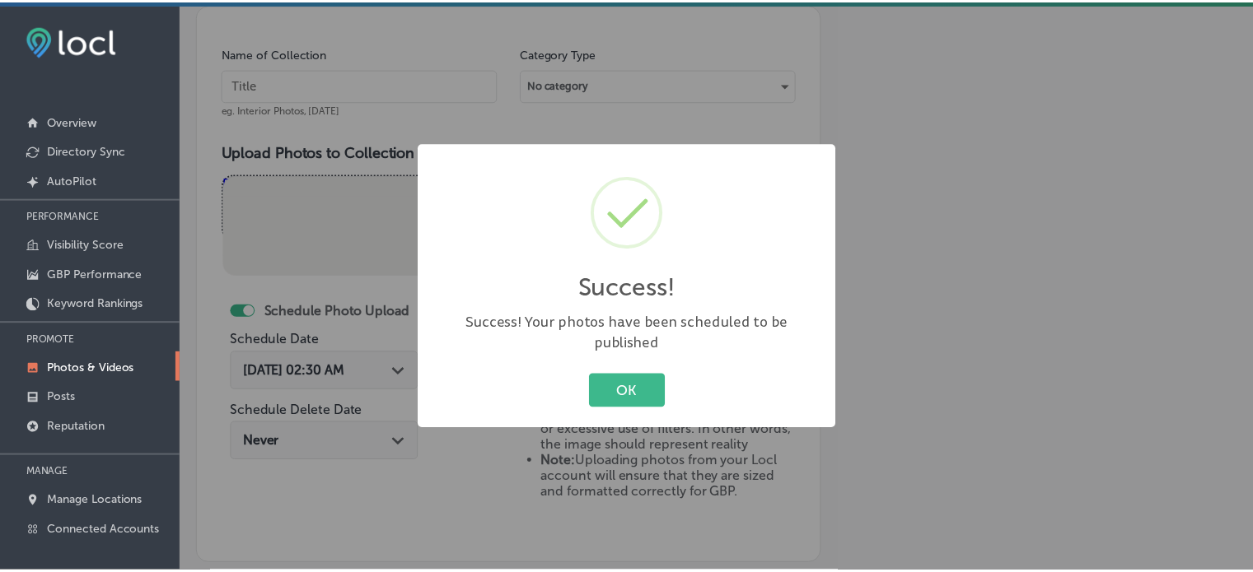
scroll to position [454, 0]
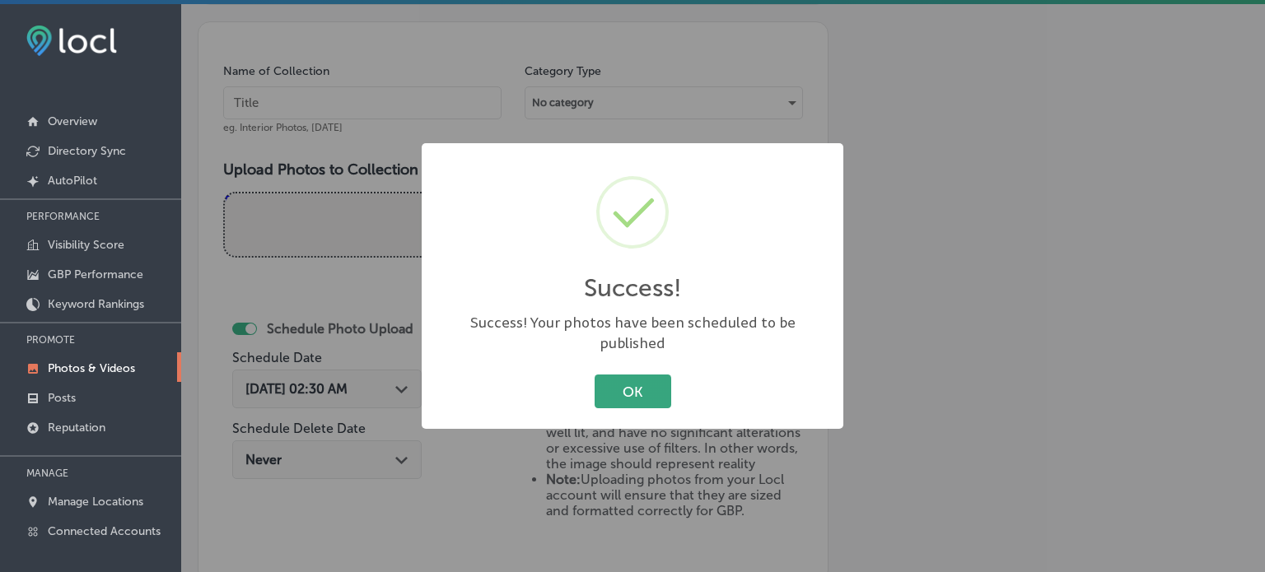
click at [634, 381] on button "OK" at bounding box center [633, 392] width 77 height 34
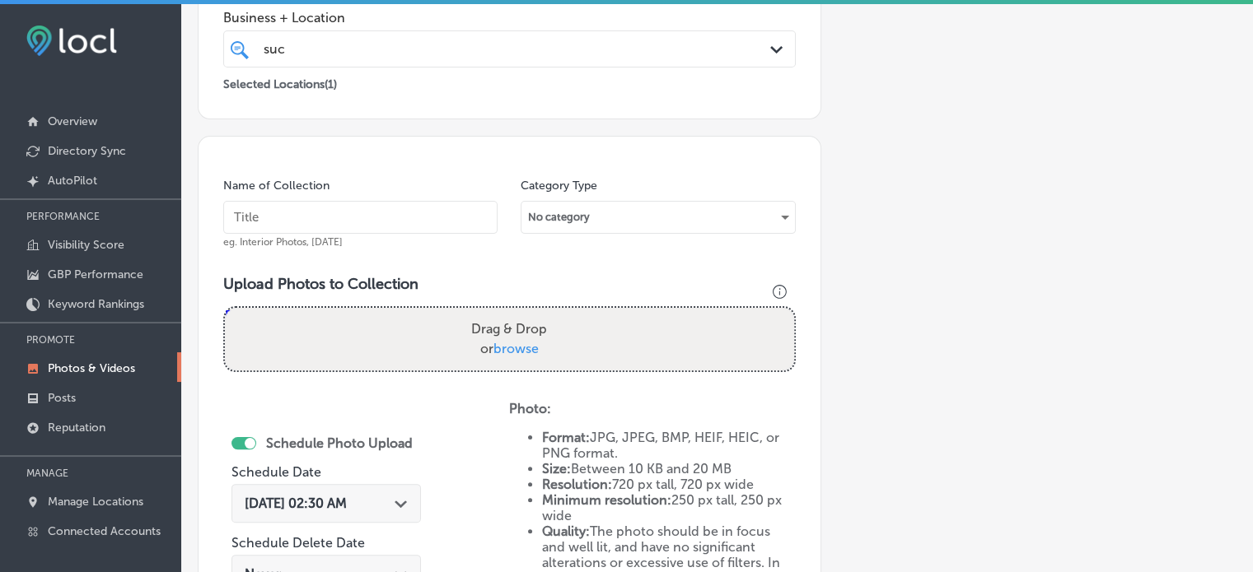
scroll to position [337, 0]
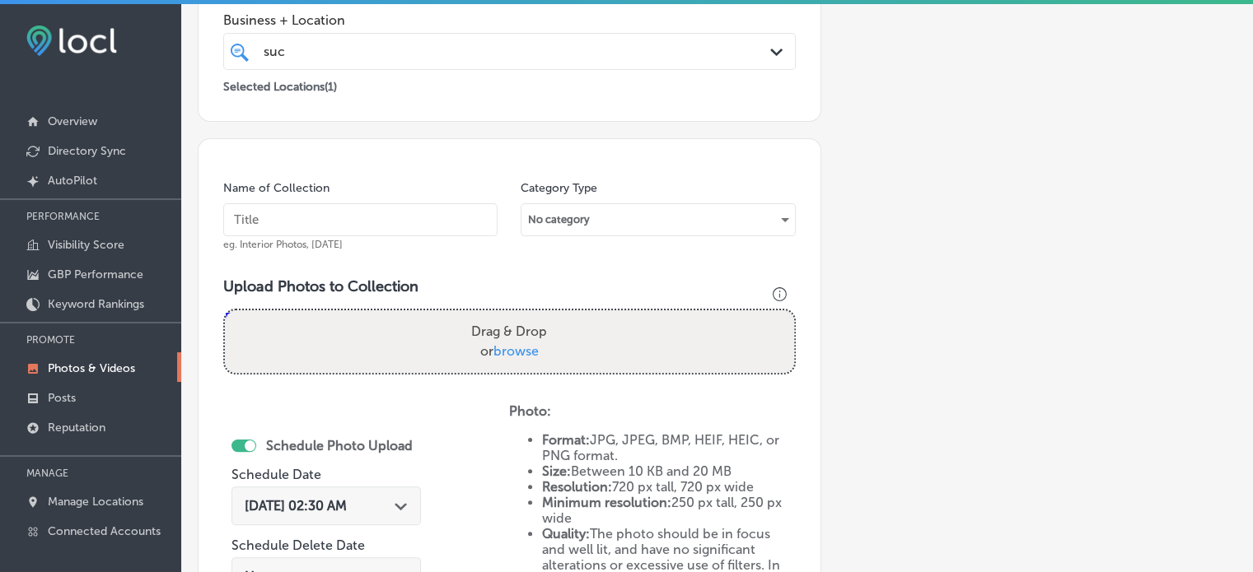
click at [300, 215] on input "text" at bounding box center [360, 219] width 274 height 33
paste input "Franchise Launch & Support - Less emphasis, she is not an ongoing coach"
type input "Franchise Launch & Support - Less emphasis, she is not an ongoing coach"
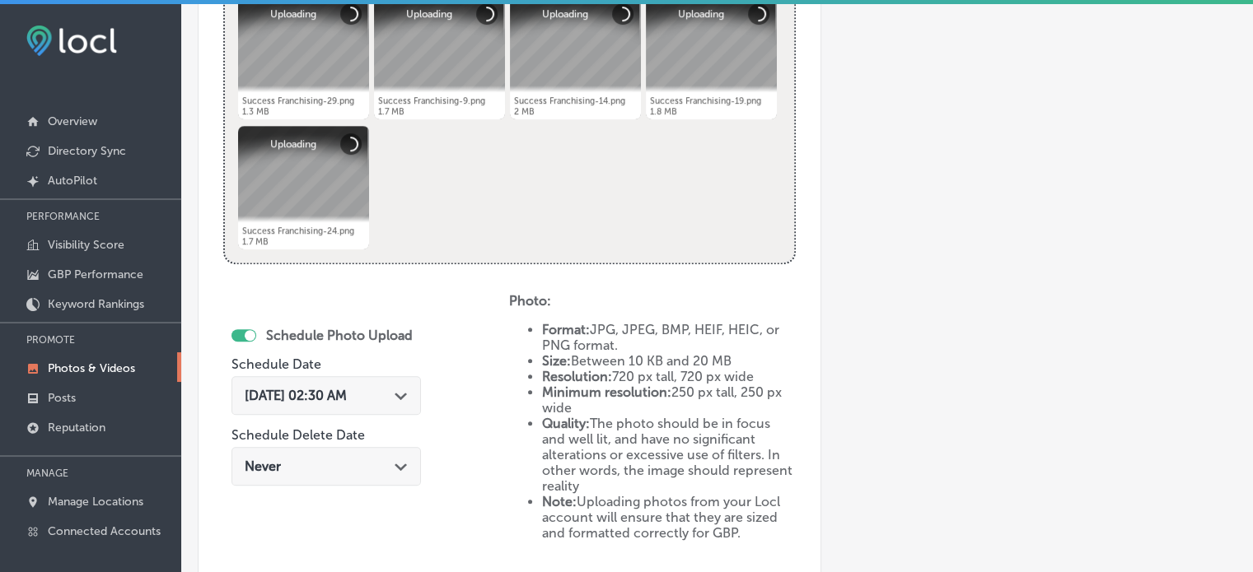
scroll to position [715, 0]
click at [390, 399] on div "[DATE] 02:30 AM Path Created with Sketch." at bounding box center [326, 395] width 163 height 16
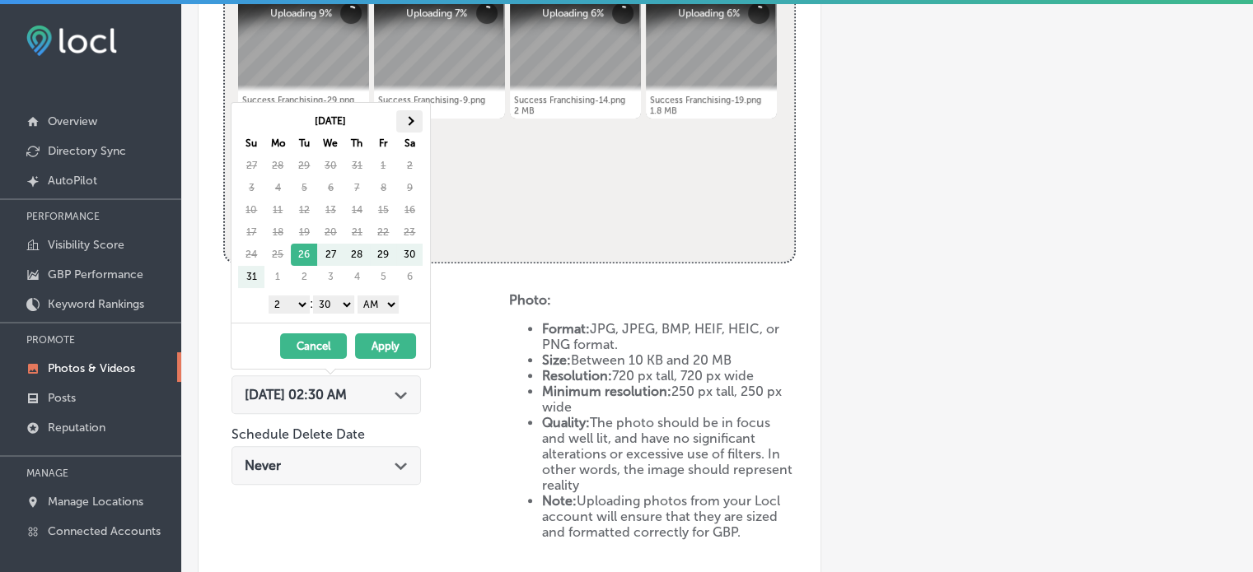
click at [400, 119] on th at bounding box center [409, 121] width 26 height 22
click at [297, 309] on select "1 2 3 4 5 6 7 8 9 10 11 12" at bounding box center [288, 305] width 41 height 18
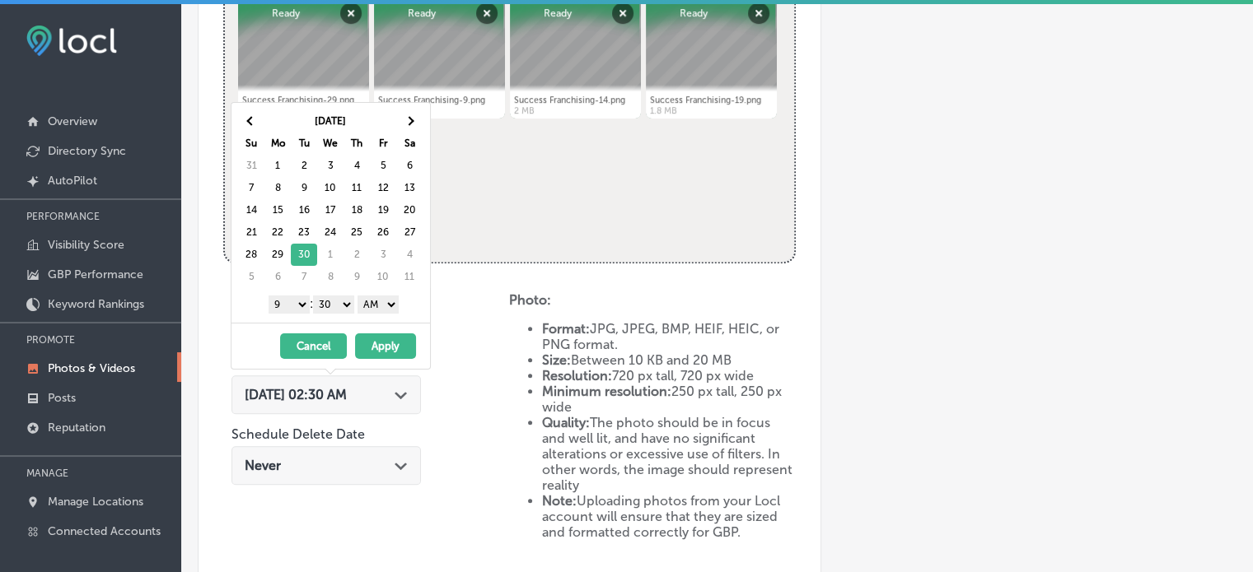
click at [322, 306] on select "00 10 20 30 40 50" at bounding box center [333, 305] width 41 height 18
click at [377, 304] on select "AM PM" at bounding box center [377, 305] width 41 height 18
click at [386, 355] on button "Apply" at bounding box center [385, 347] width 61 height 26
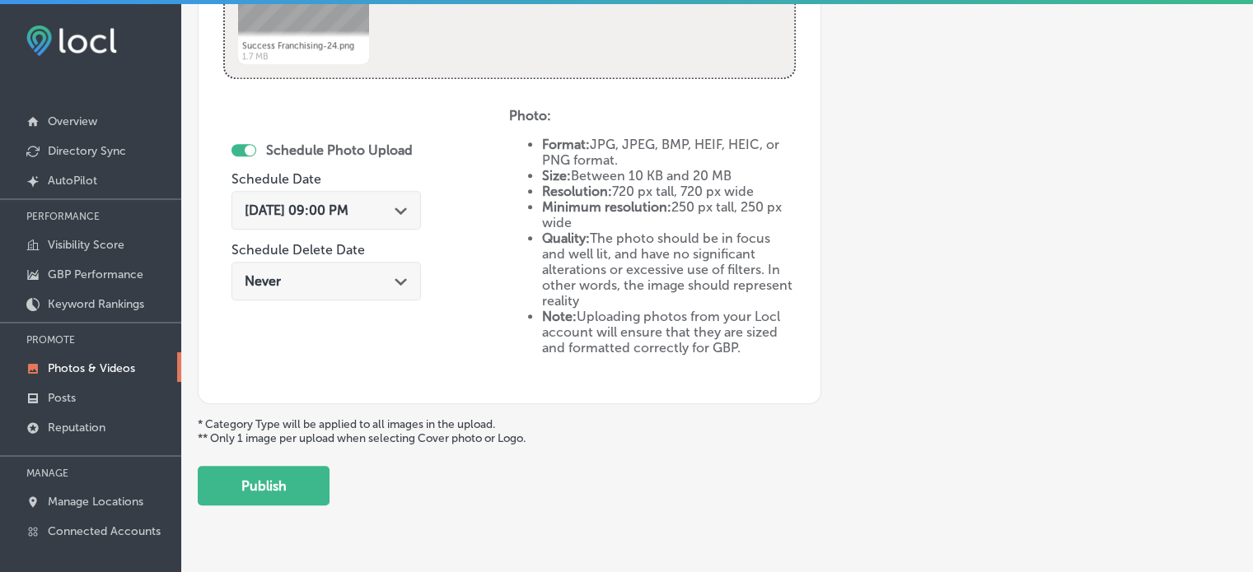
scroll to position [933, 0]
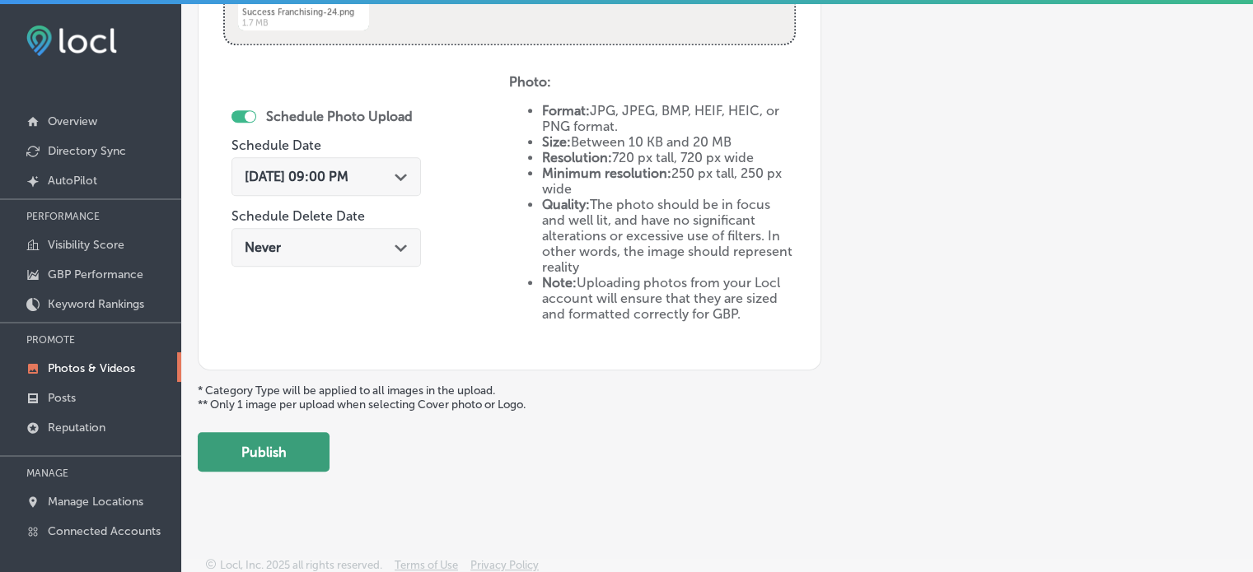
click at [267, 456] on button "Publish" at bounding box center [264, 452] width 132 height 40
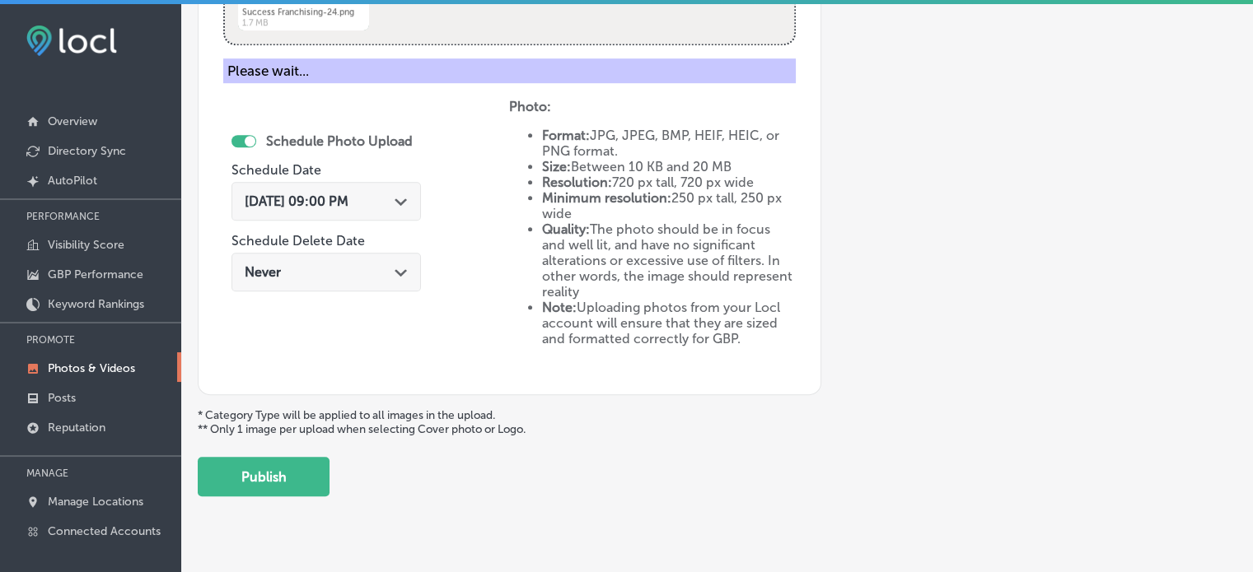
scroll to position [666, 0]
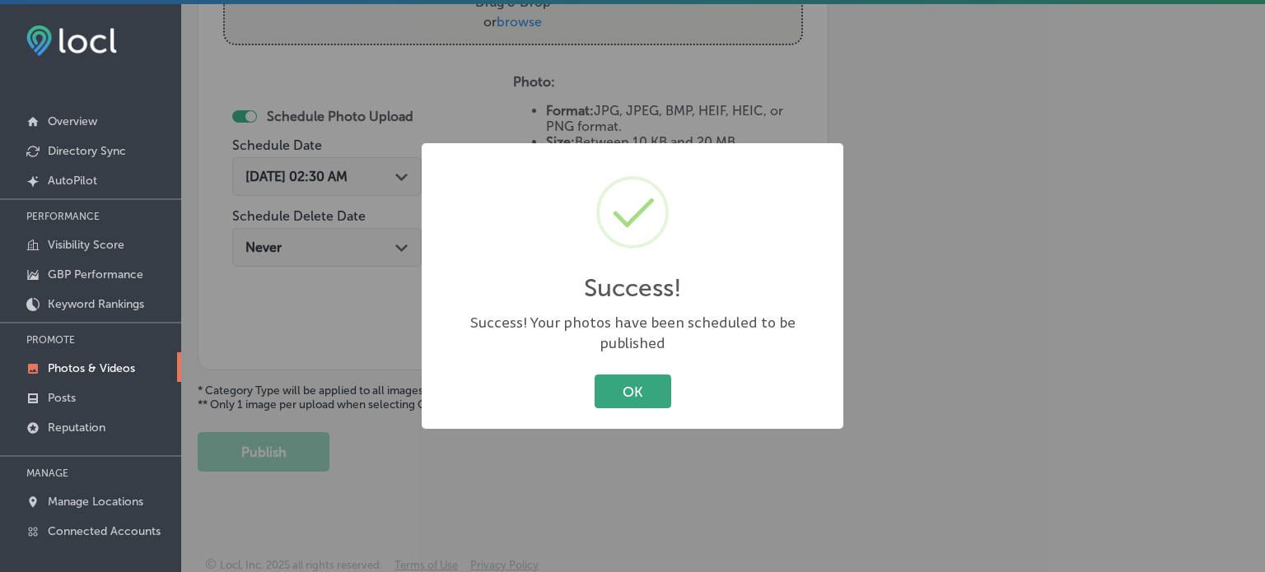
click at [641, 388] on button "OK" at bounding box center [633, 392] width 77 height 34
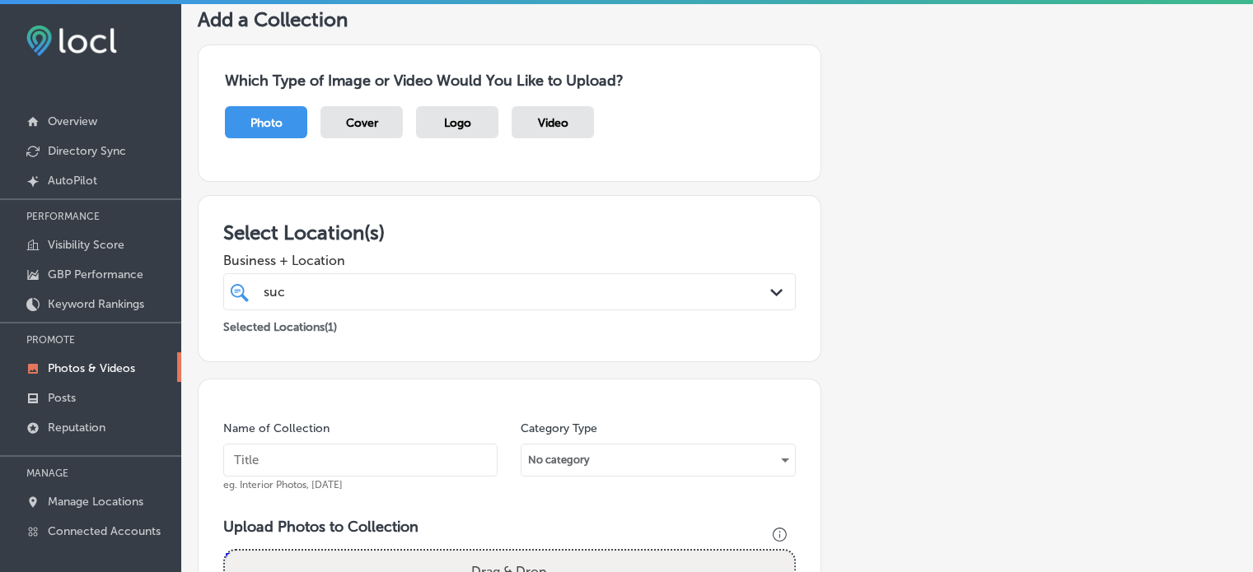
scroll to position [0, 0]
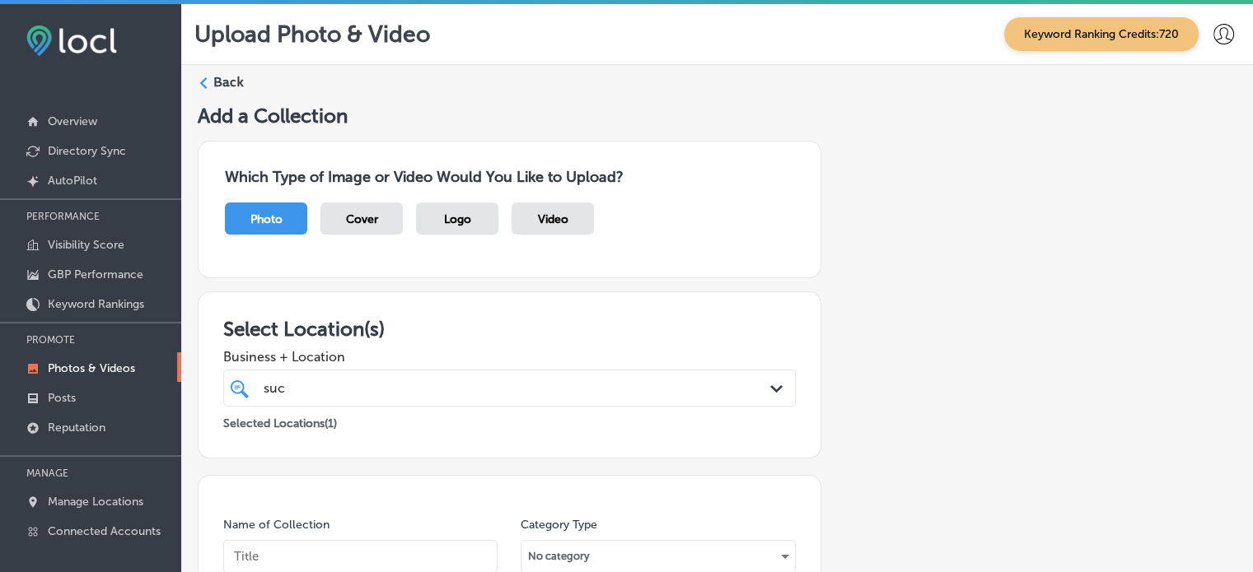
click at [217, 82] on label "Back" at bounding box center [228, 82] width 30 height 18
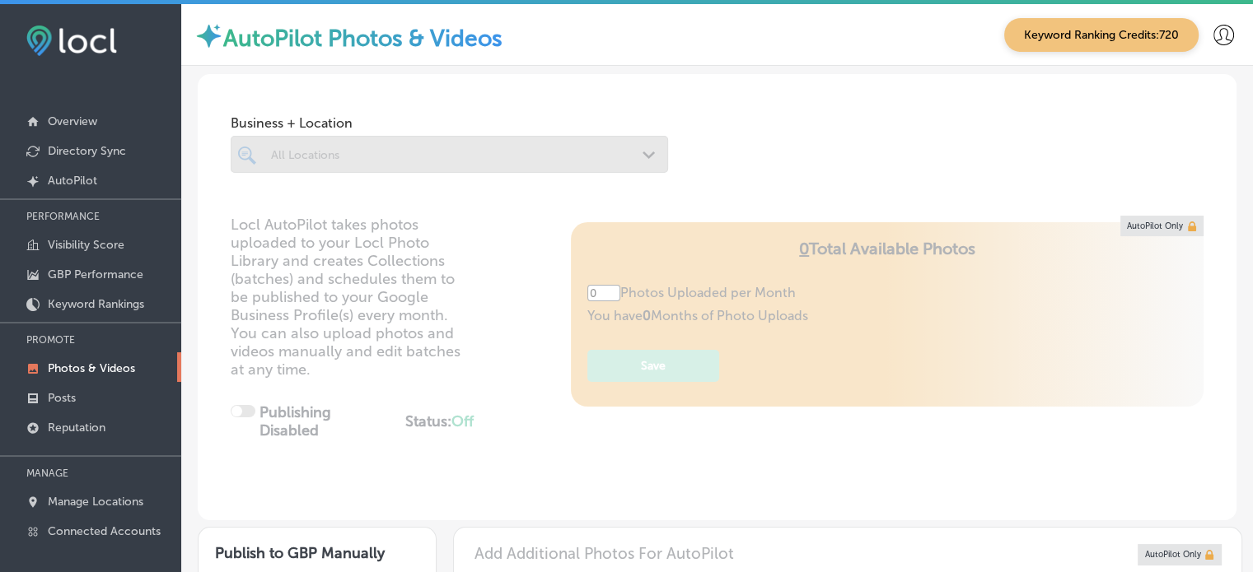
type input "5"
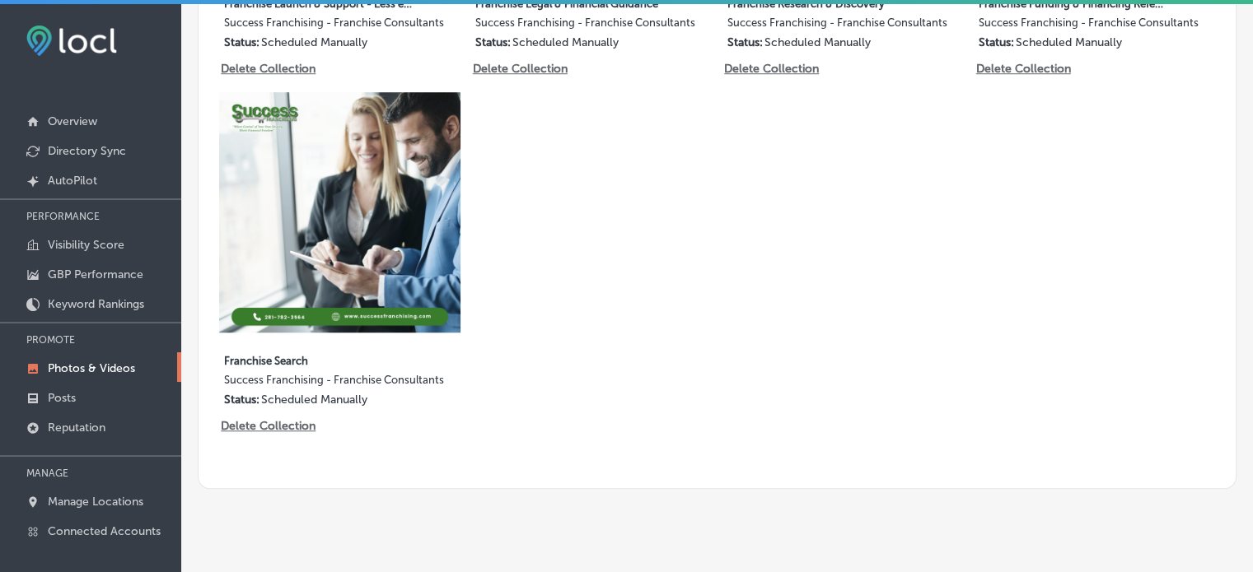
scroll to position [1220, 0]
